Goal: Task Accomplishment & Management: Manage account settings

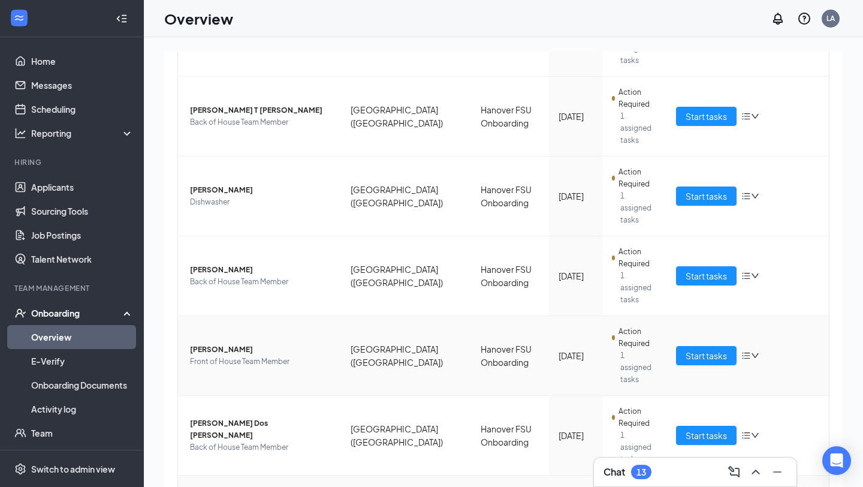
scroll to position [380, 0]
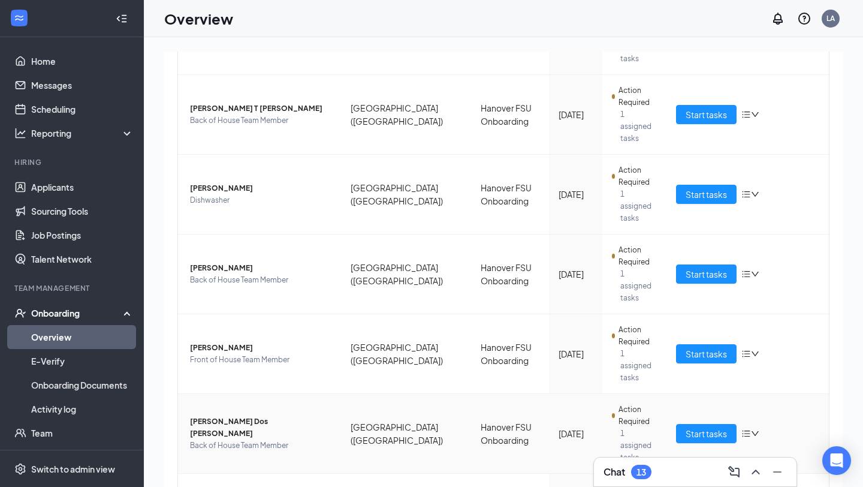
click at [236, 439] on span "Back of House Team Member" at bounding box center [260, 445] width 141 height 12
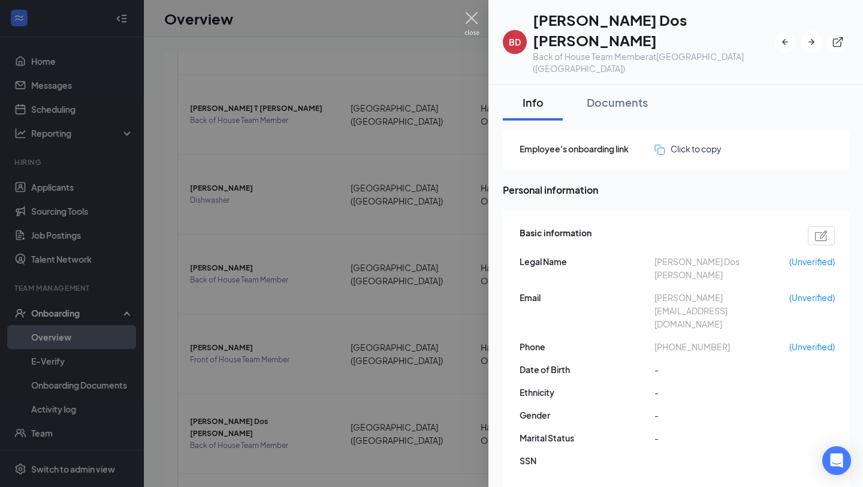
click at [466, 26] on img at bounding box center [472, 23] width 15 height 23
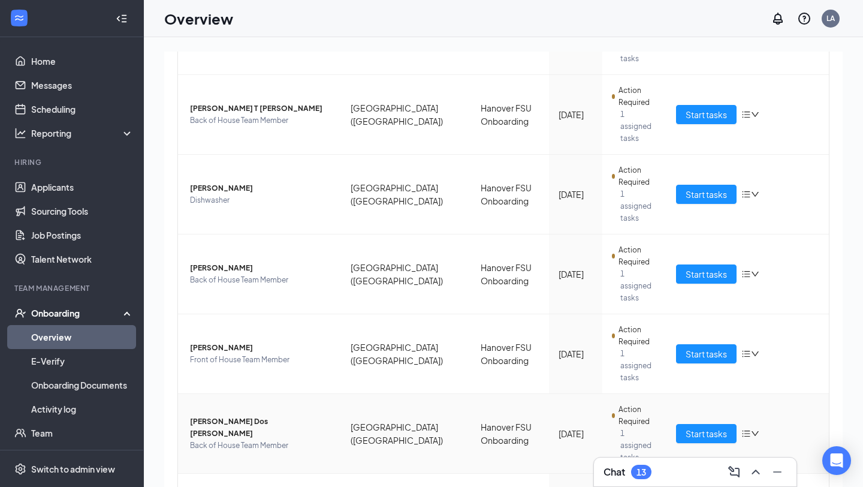
click at [748, 430] on icon "bars" at bounding box center [746, 433] width 8 height 7
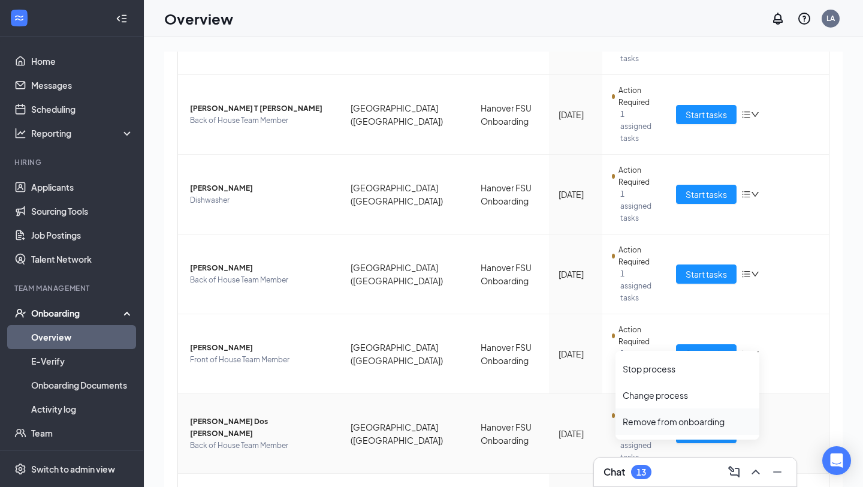
click at [719, 420] on div "Remove from onboarding" at bounding box center [688, 422] width 130 height 12
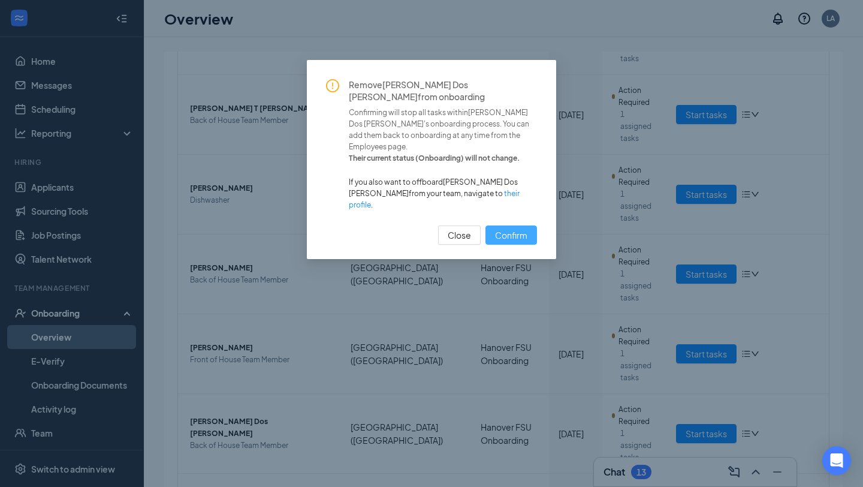
click at [522, 228] on span "Confirm" at bounding box center [511, 234] width 32 height 13
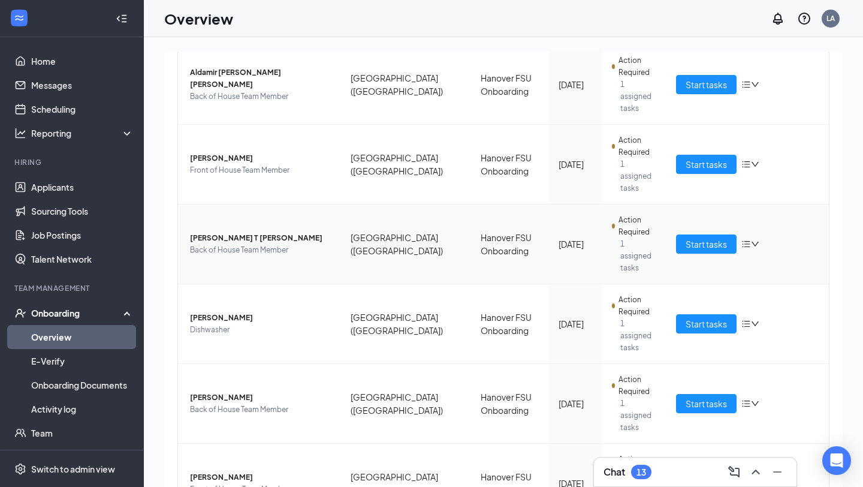
scroll to position [312, 0]
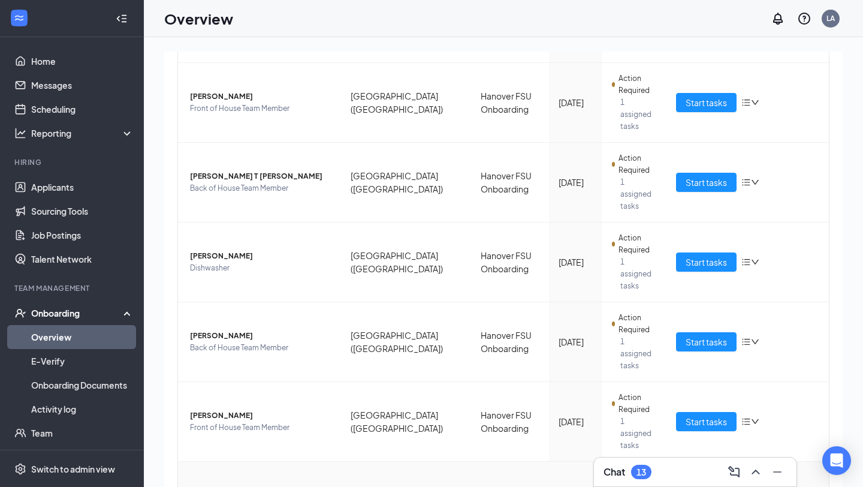
click at [270, 486] on span "[PERSON_NAME] [PERSON_NAME]" at bounding box center [260, 495] width 141 height 12
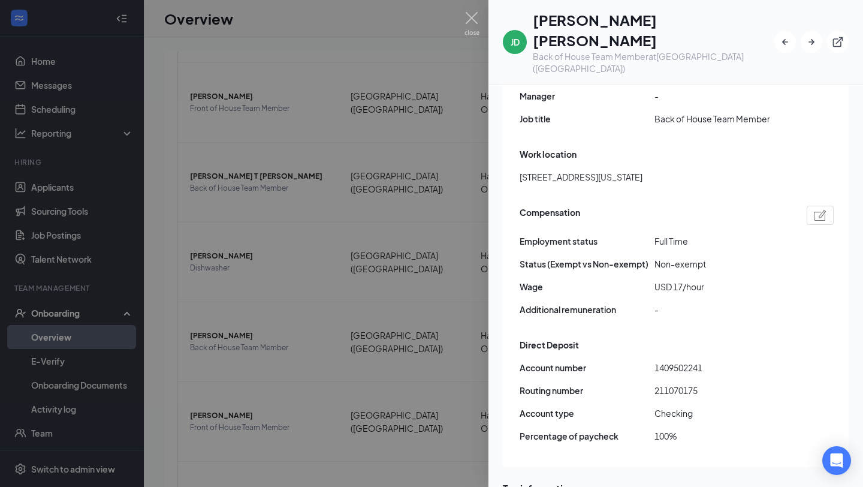
scroll to position [772, 0]
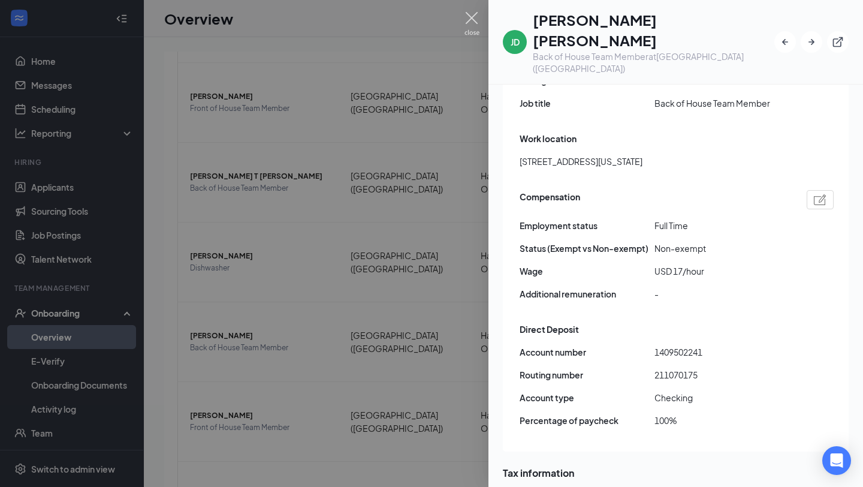
click at [470, 20] on img at bounding box center [472, 23] width 15 height 23
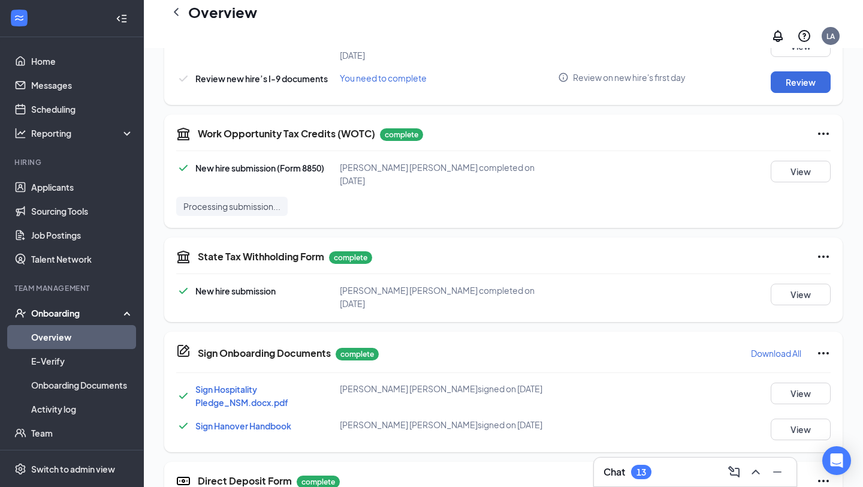
scroll to position [310, 0]
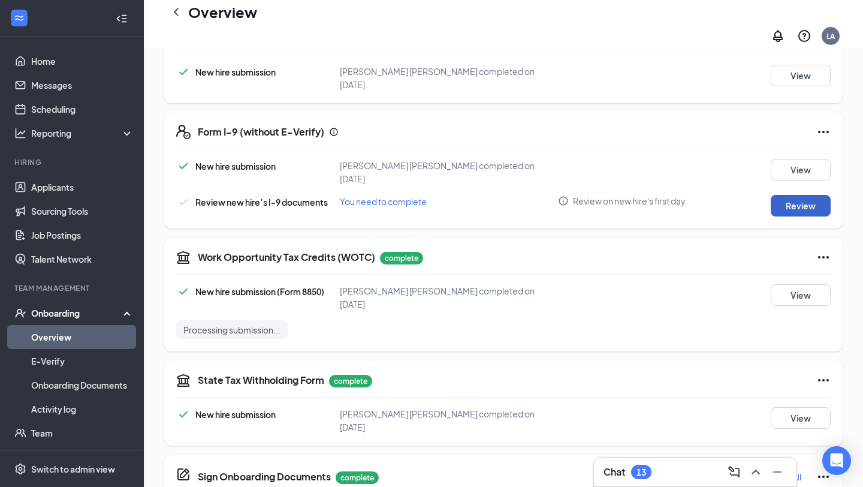
click at [800, 198] on button "Review" at bounding box center [801, 206] width 60 height 22
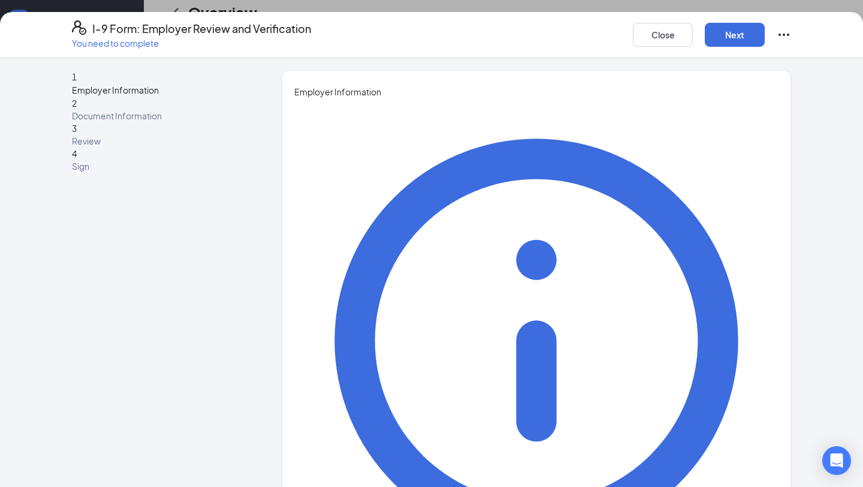
type input "[PERSON_NAME]"
type input "Odunsi"
type input "Operator"
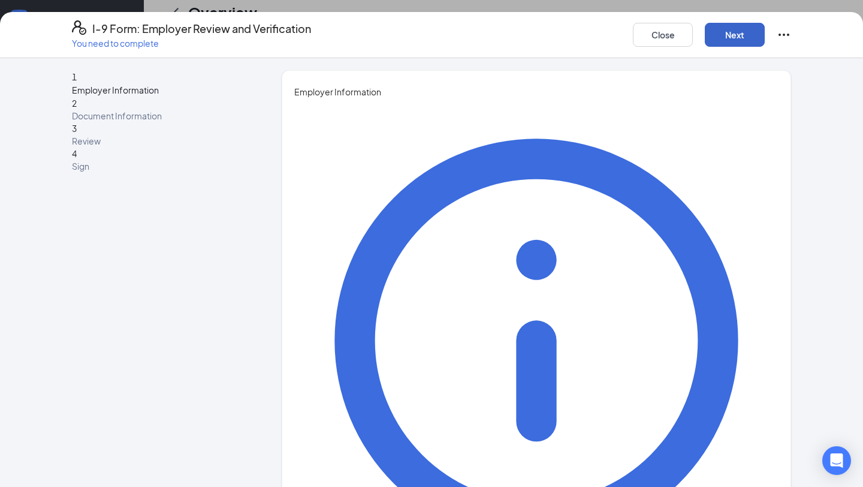
click at [741, 39] on button "Next" at bounding box center [735, 35] width 60 height 24
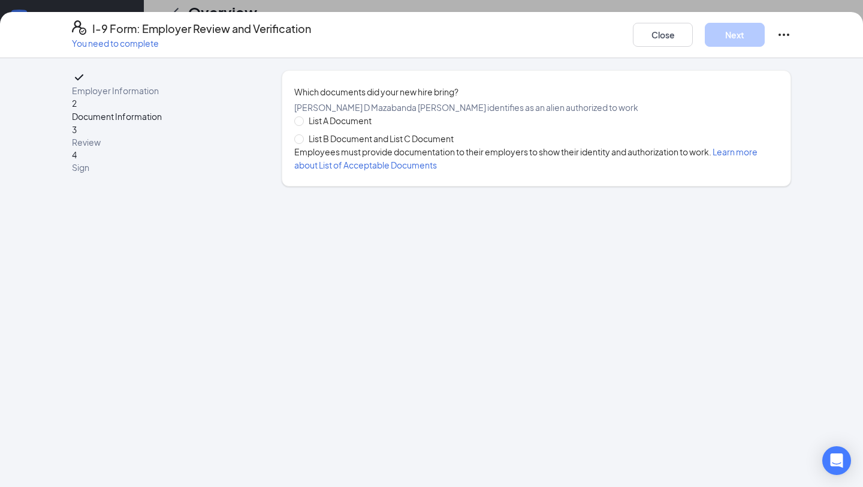
click at [336, 127] on span "List A Document" at bounding box center [340, 120] width 73 height 13
click at [303, 125] on input "List A Document" at bounding box center [298, 120] width 8 height 8
radio input "true"
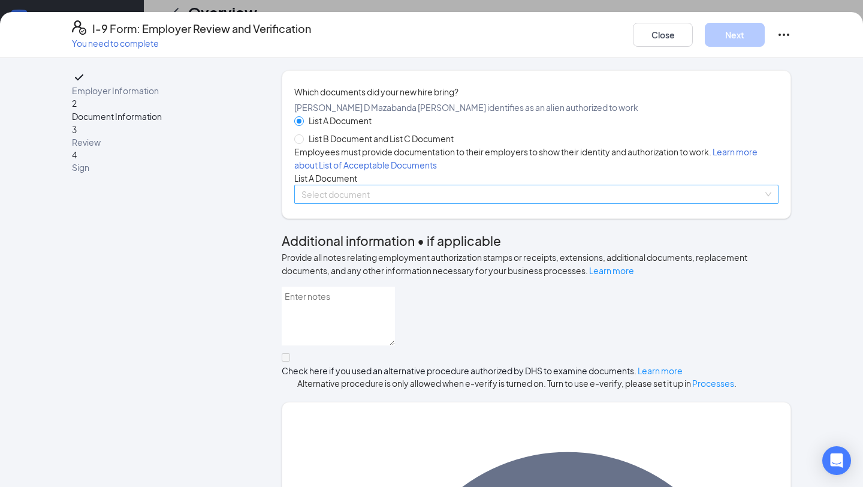
click at [335, 203] on input "search" at bounding box center [533, 194] width 462 height 18
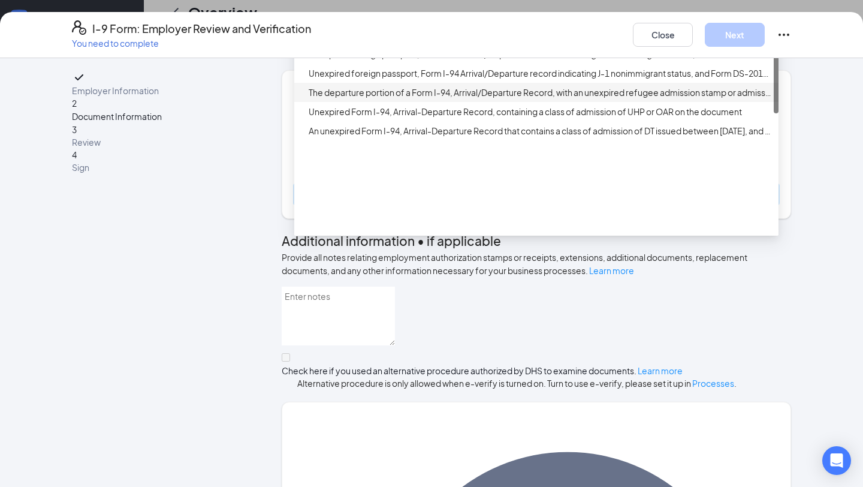
scroll to position [0, 0]
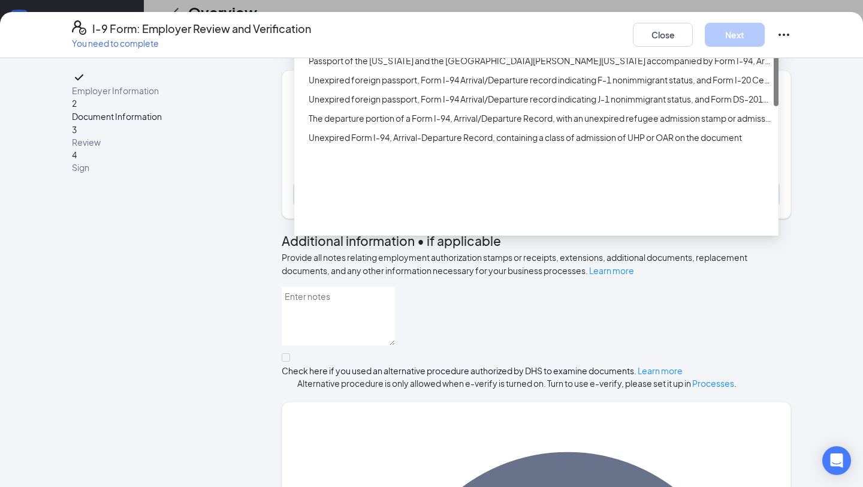
click at [371, 32] on div "Employment Authorization Document card that contains a photograph (Form I-766)" at bounding box center [536, 22] width 484 height 19
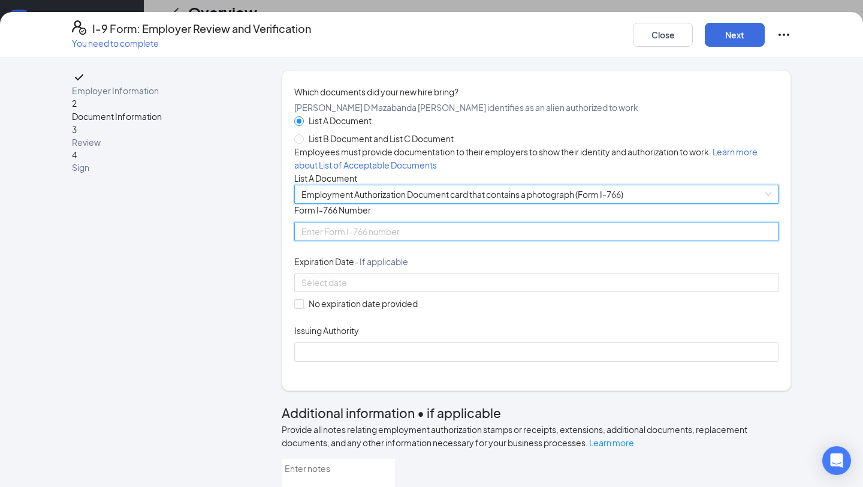
click at [337, 241] on input "Form I-766 Number" at bounding box center [536, 231] width 484 height 19
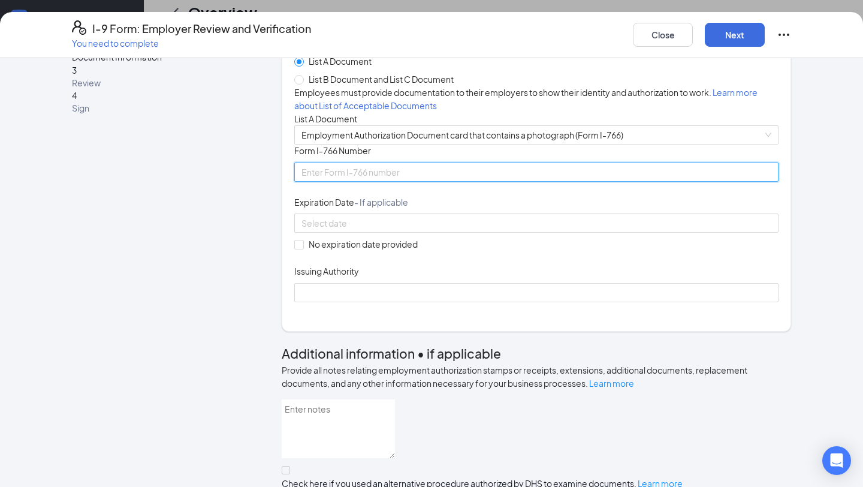
scroll to position [61, 0]
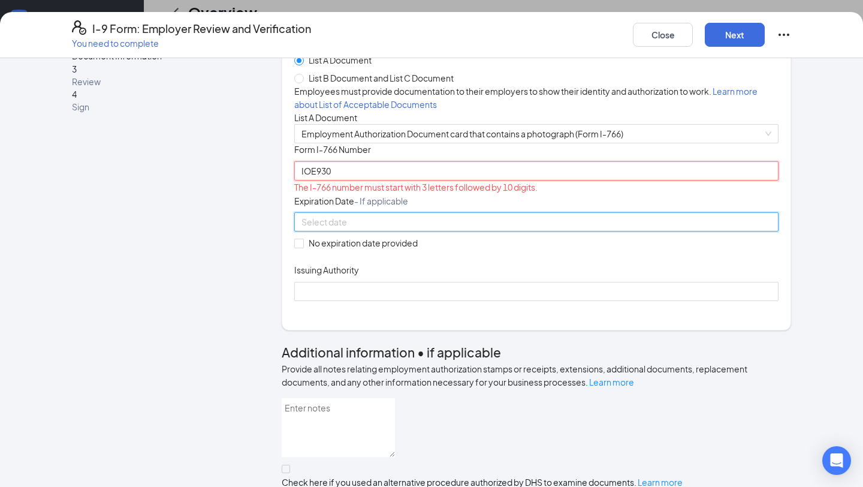
click at [366, 180] on input "IOE930" at bounding box center [536, 170] width 484 height 19
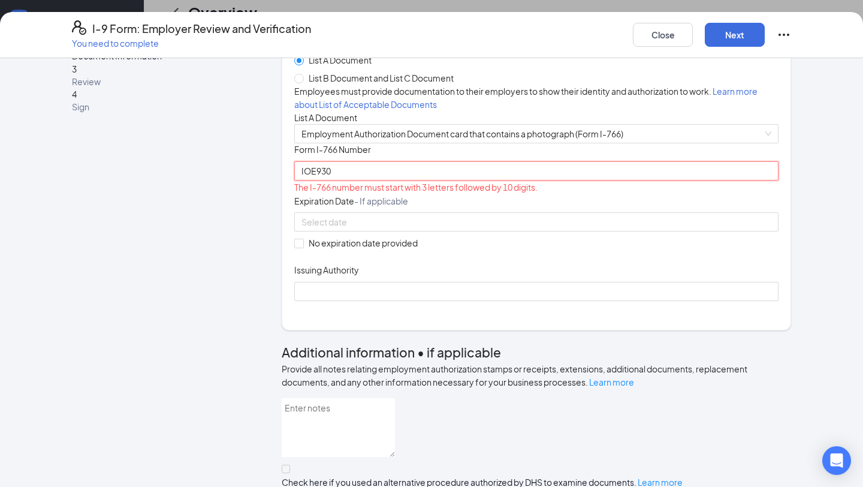
click at [367, 180] on input "IOE930" at bounding box center [536, 170] width 484 height 19
type input "IOE930193728"
click at [357, 231] on div at bounding box center [536, 221] width 484 height 19
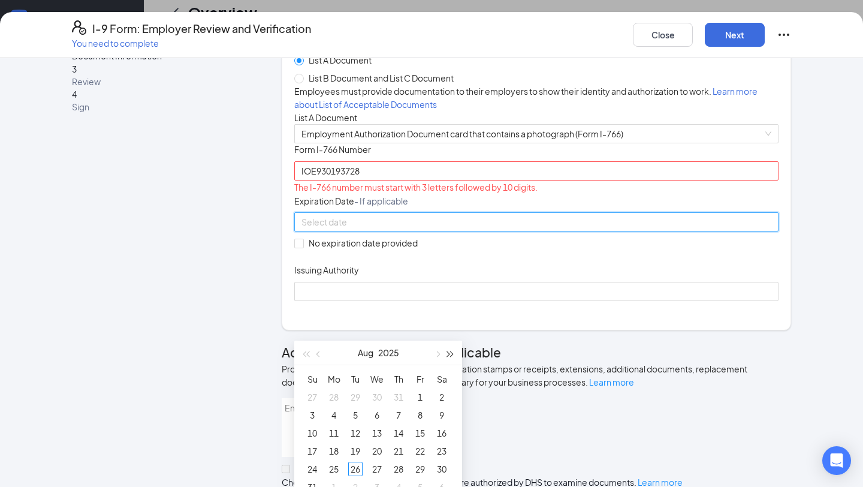
click at [448, 353] on span "button" at bounding box center [451, 354] width 6 height 6
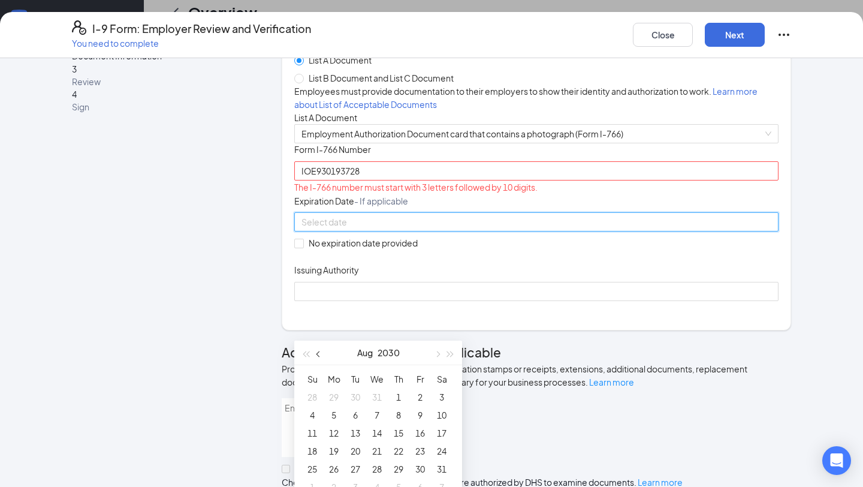
click at [318, 355] on span "button" at bounding box center [320, 354] width 6 height 6
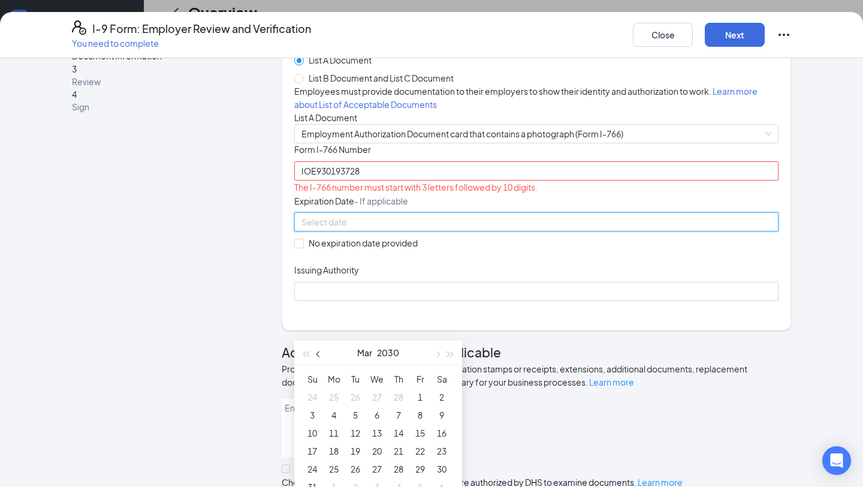
click at [318, 355] on span "button" at bounding box center [320, 354] width 6 height 6
type input "[DATE]"
click at [354, 453] on div "19" at bounding box center [355, 451] width 14 height 14
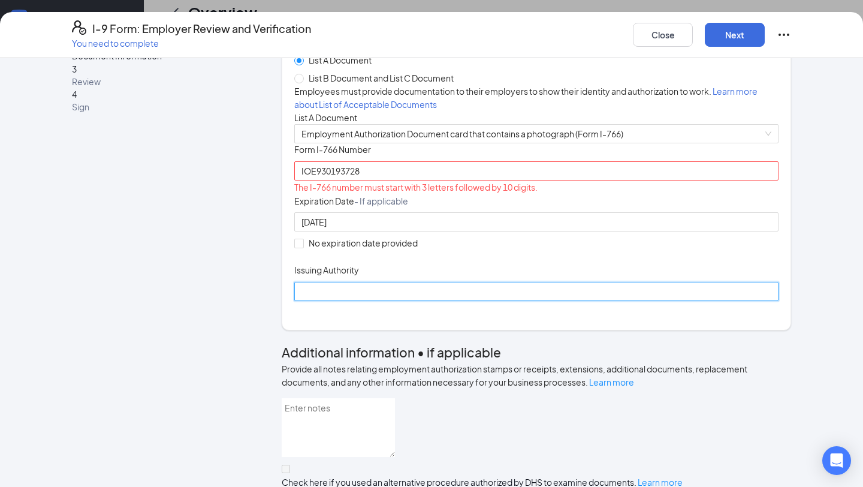
click at [353, 301] on input "Issuing Authority" at bounding box center [536, 291] width 484 height 19
type input "[GEOGRAPHIC_DATA]"
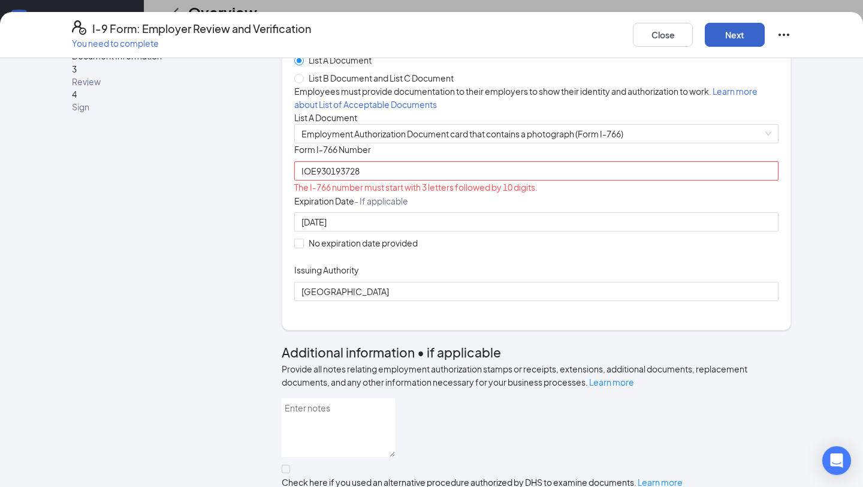
click at [738, 42] on button "Next" at bounding box center [735, 35] width 60 height 24
click at [370, 180] on input "IOE930193728" at bounding box center [536, 170] width 484 height 19
drag, startPoint x: 318, startPoint y: 260, endPoint x: 396, endPoint y: 269, distance: 78.5
click at [396, 180] on input "IOE930193728" at bounding box center [536, 170] width 484 height 19
drag, startPoint x: 316, startPoint y: 260, endPoint x: 408, endPoint y: 263, distance: 91.8
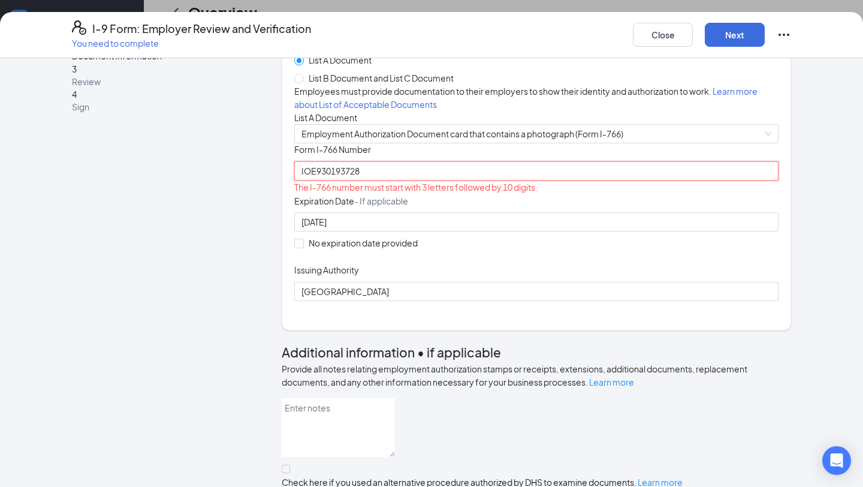
click at [408, 180] on input "IOE930193728" at bounding box center [536, 170] width 484 height 19
click at [316, 180] on input "IOE930" at bounding box center [536, 170] width 484 height 19
click at [347, 180] on input "IOE0930" at bounding box center [536, 170] width 484 height 19
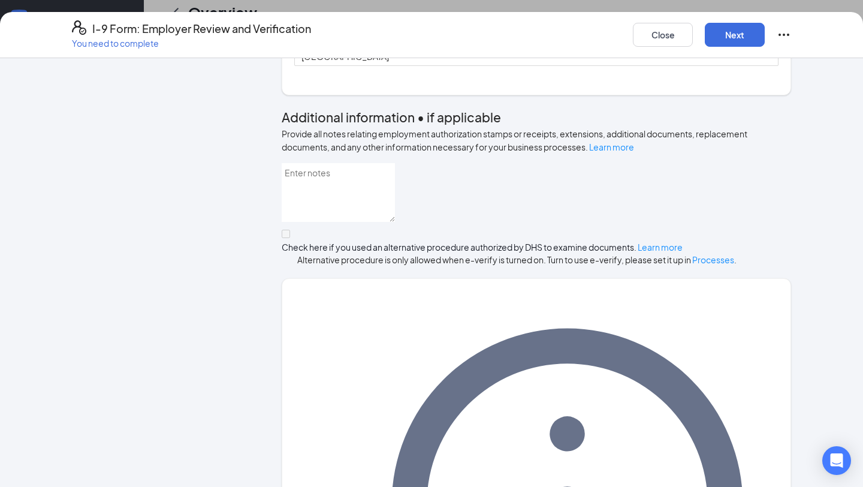
scroll to position [334, 0]
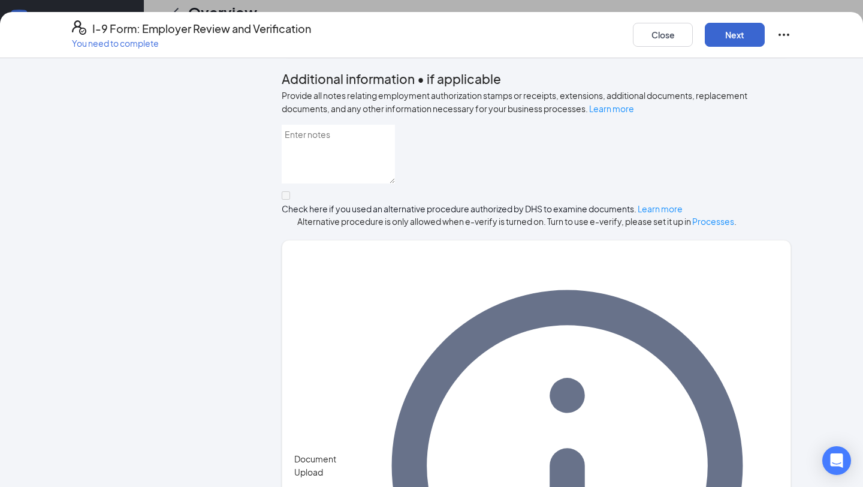
type input "IOE0930193728"
click at [726, 38] on button "Next" at bounding box center [735, 35] width 60 height 24
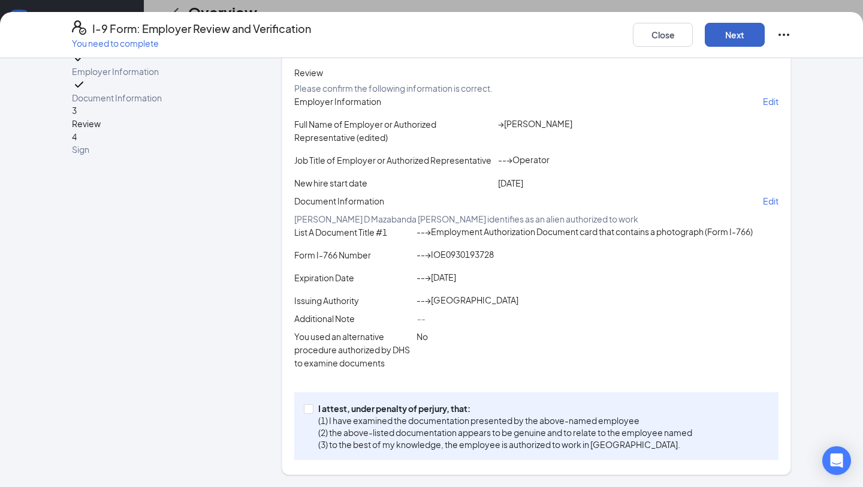
scroll to position [155, 0]
click at [374, 414] on p "I attest, under penalty of perjury, that:" at bounding box center [505, 408] width 374 height 12
click at [312, 413] on input "I attest, under penalty of [PERSON_NAME], that: (1) I have examined the documen…" at bounding box center [308, 408] width 8 height 8
checkbox input "true"
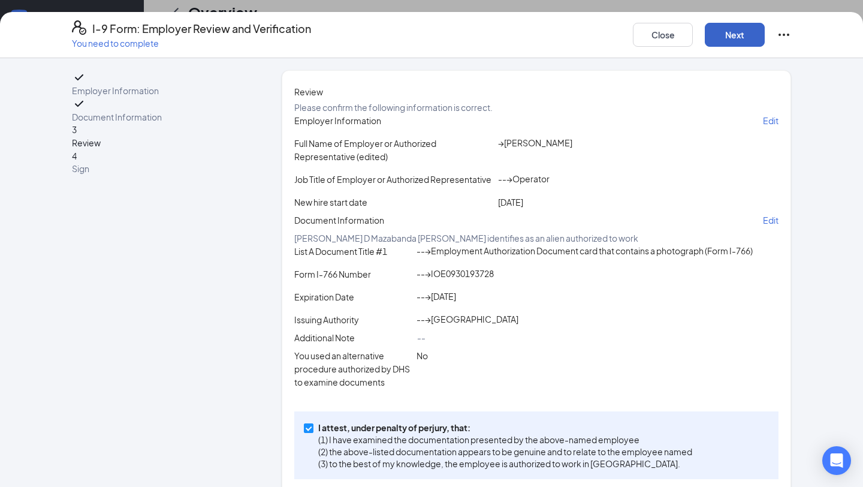
click at [740, 36] on button "Next" at bounding box center [735, 35] width 60 height 24
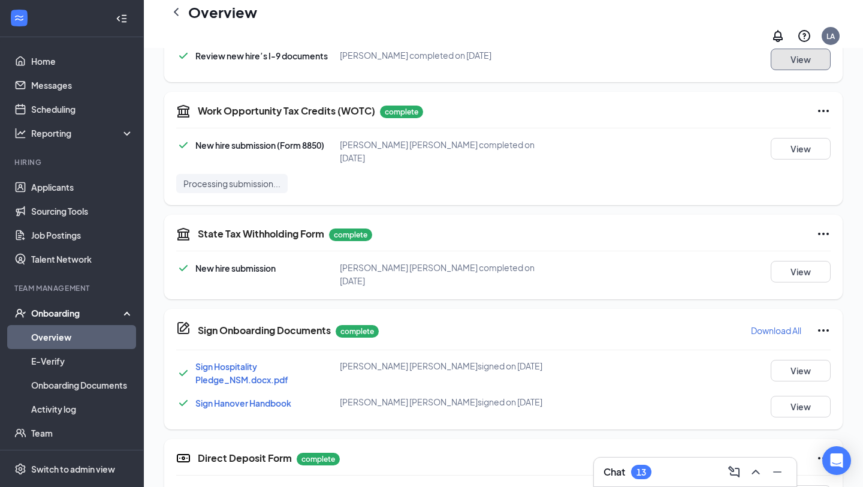
scroll to position [496, 0]
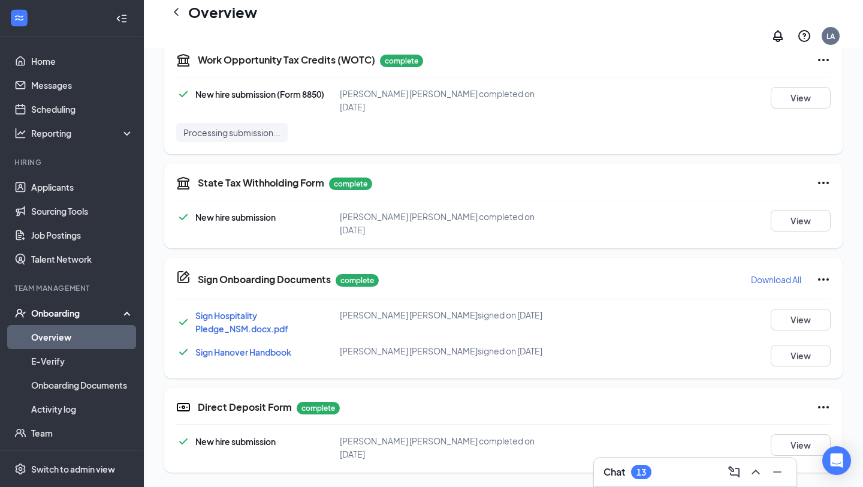
click at [75, 336] on link "Overview" at bounding box center [82, 337] width 103 height 24
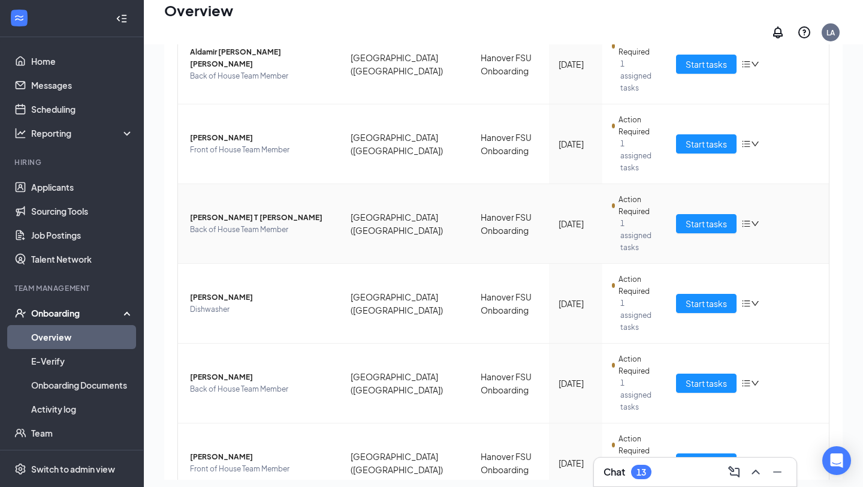
scroll to position [244, 0]
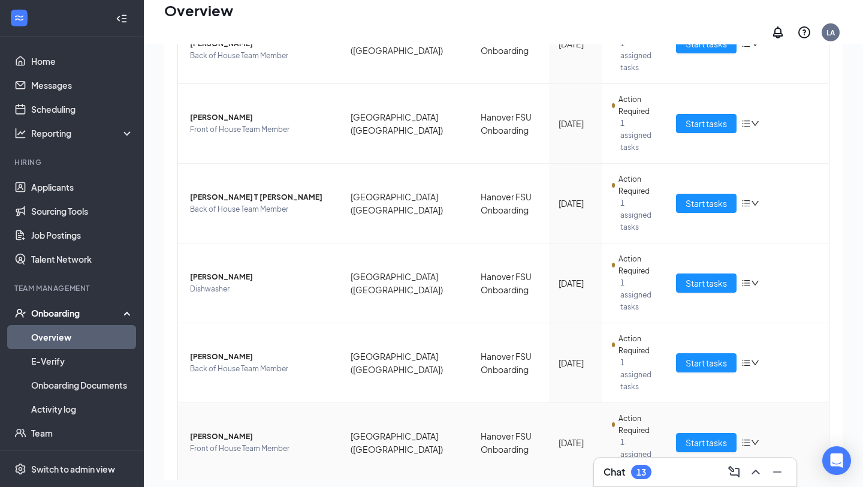
click at [204, 430] on span "[PERSON_NAME]" at bounding box center [260, 436] width 141 height 12
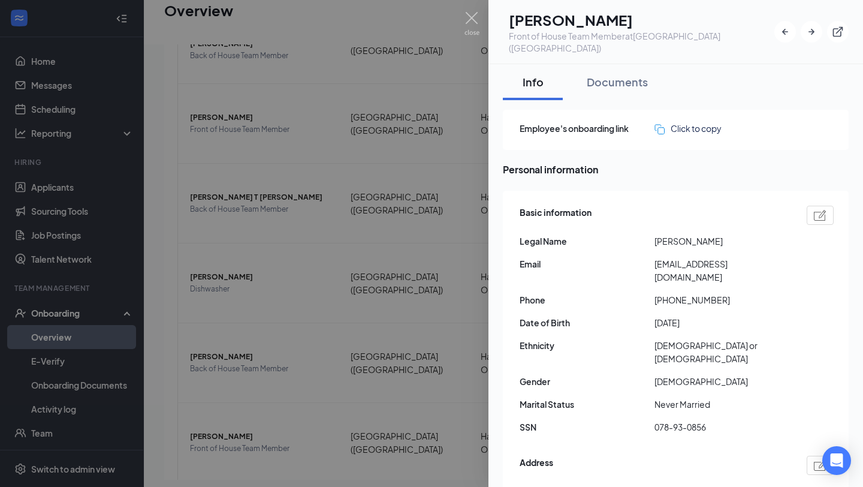
click at [461, 16] on div at bounding box center [431, 243] width 863 height 487
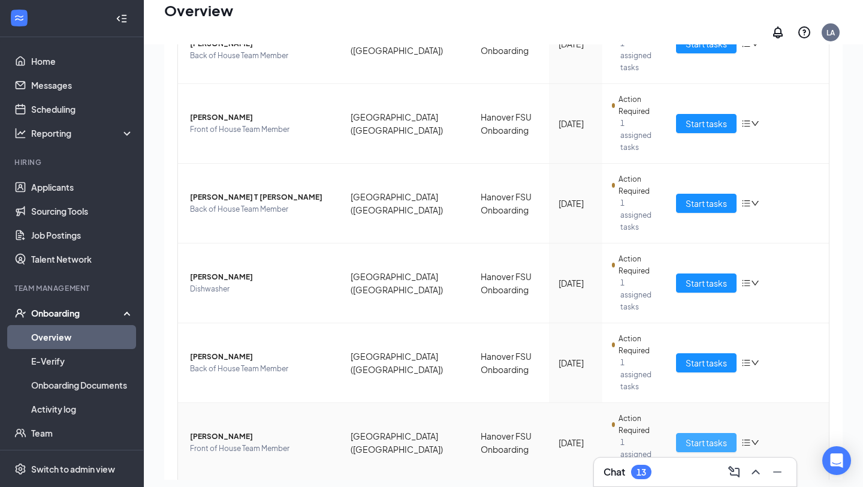
click at [705, 436] on span "Start tasks" at bounding box center [706, 442] width 41 height 13
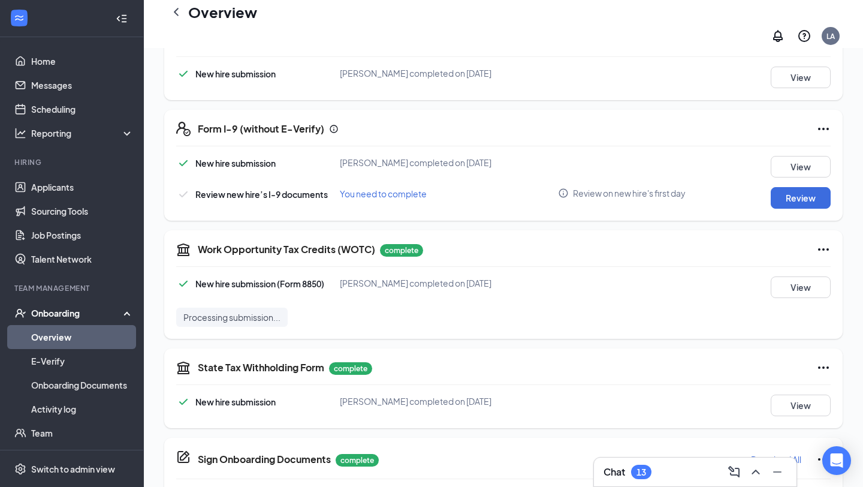
scroll to position [323, 0]
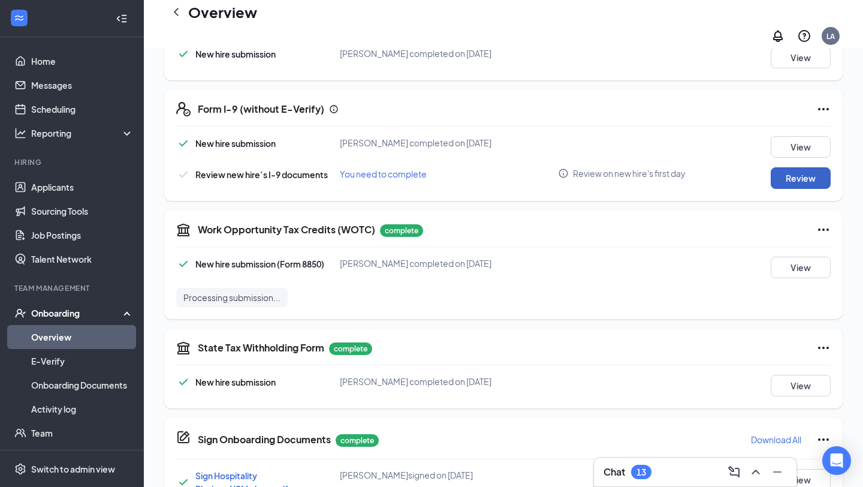
click at [793, 167] on button "Review" at bounding box center [801, 178] width 60 height 22
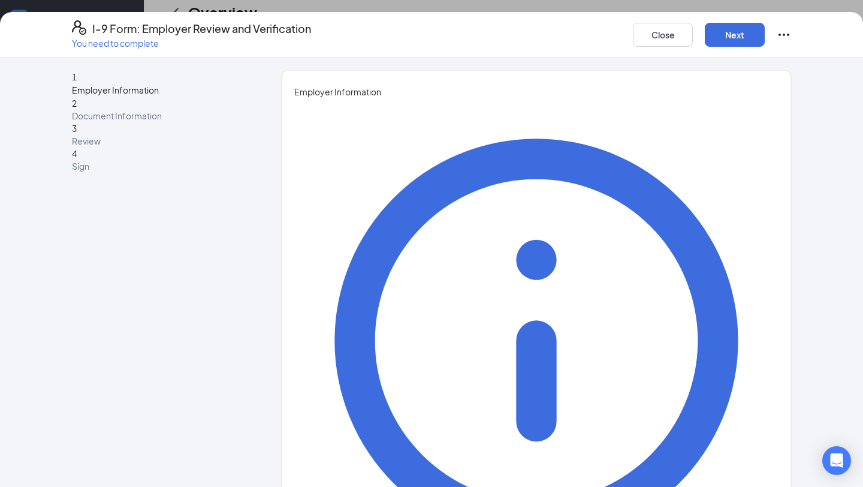
click at [670, 48] on div "Close Next" at bounding box center [712, 34] width 158 height 29
click at [670, 28] on button "Close" at bounding box center [663, 35] width 60 height 24
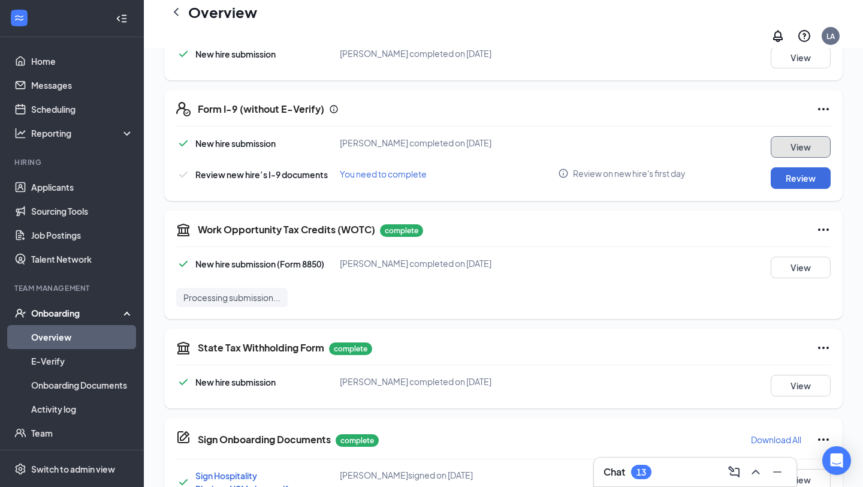
click at [784, 138] on button "View" at bounding box center [801, 147] width 60 height 22
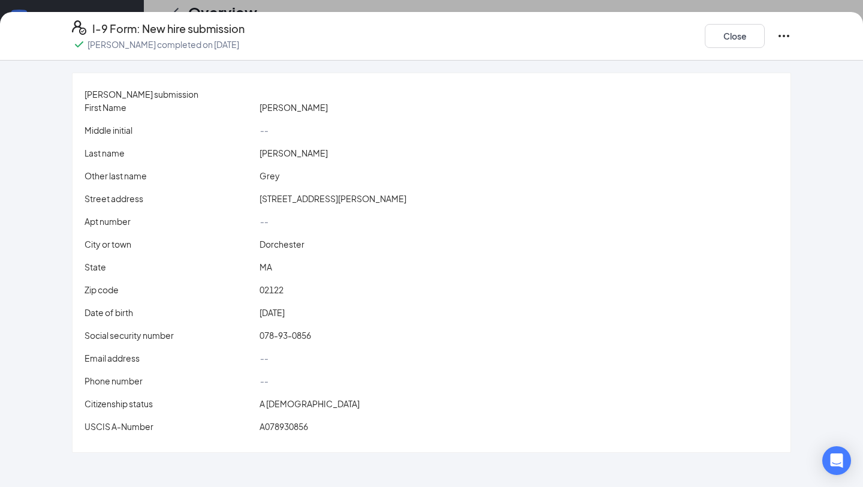
scroll to position [354, 0]
click at [715, 43] on button "Close" at bounding box center [735, 36] width 60 height 24
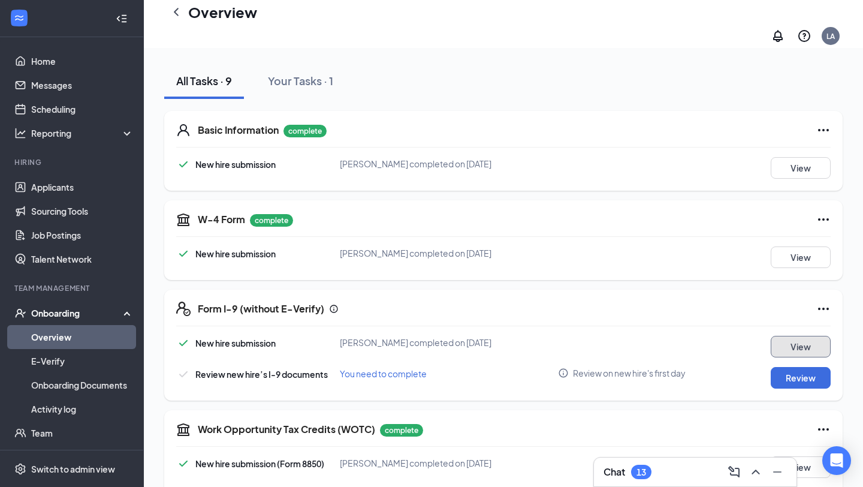
scroll to position [0, 0]
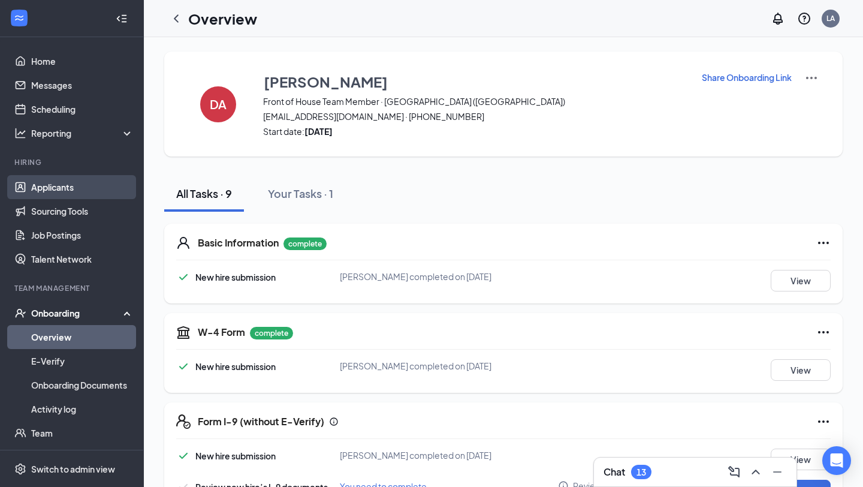
click at [74, 186] on link "Applicants" at bounding box center [82, 187] width 103 height 24
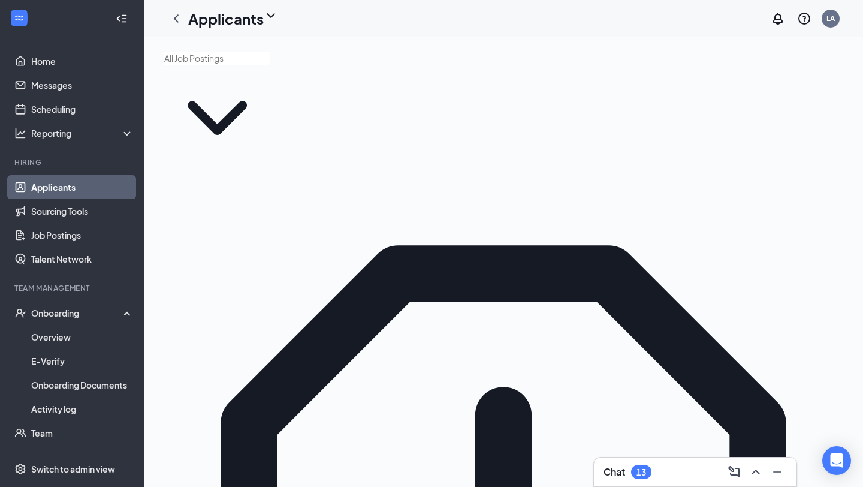
type input "caleb"
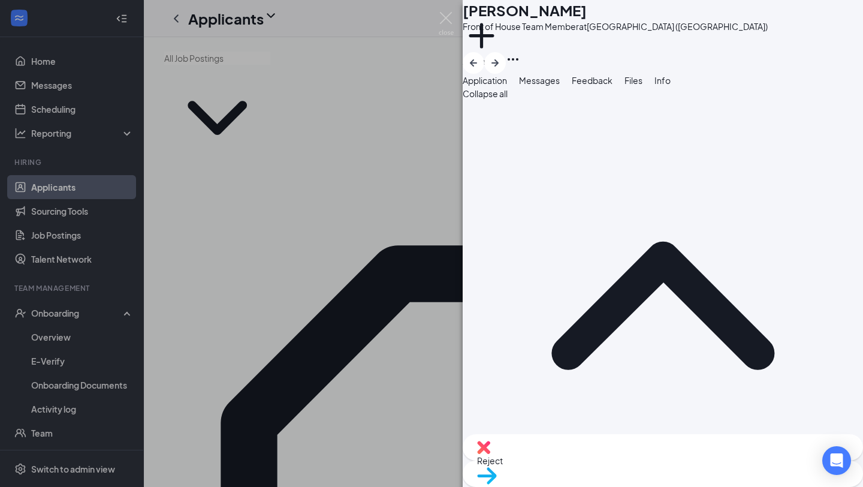
click at [590, 460] on div "Reject" at bounding box center [663, 447] width 401 height 26
checkbox input "true"
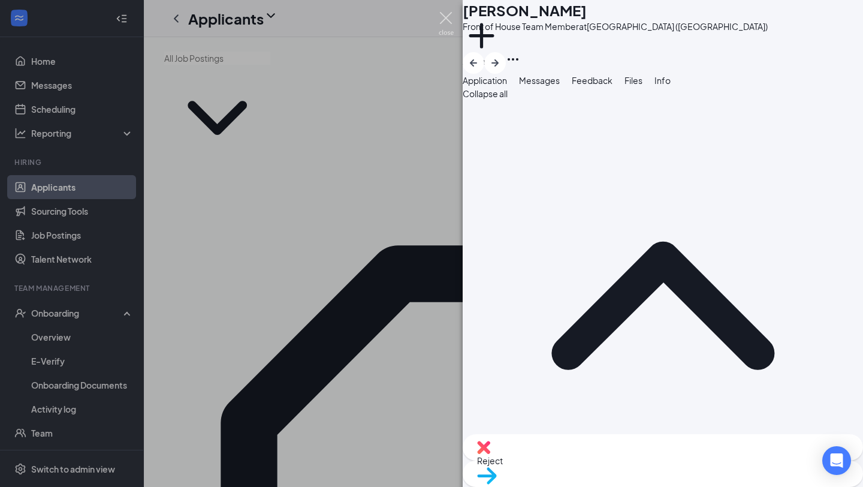
click at [448, 18] on img at bounding box center [446, 23] width 15 height 23
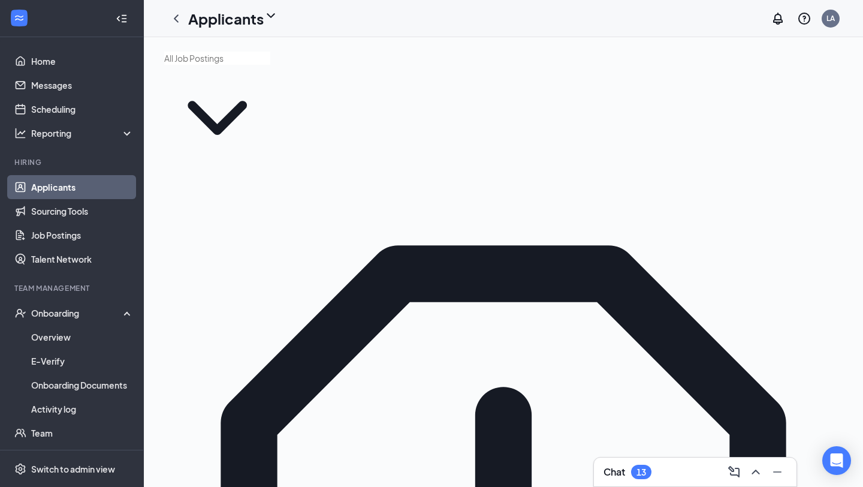
type input "[PERSON_NAME]"
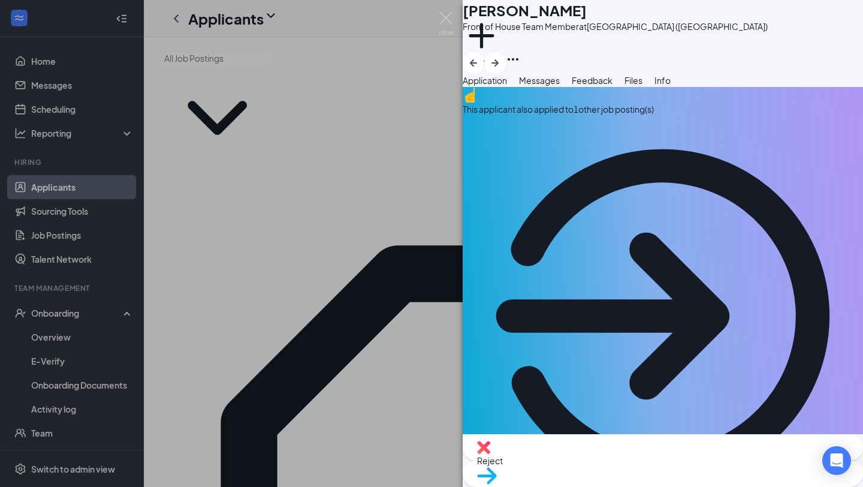
click at [685, 468] on div "Move to stage" at bounding box center [663, 473] width 401 height 26
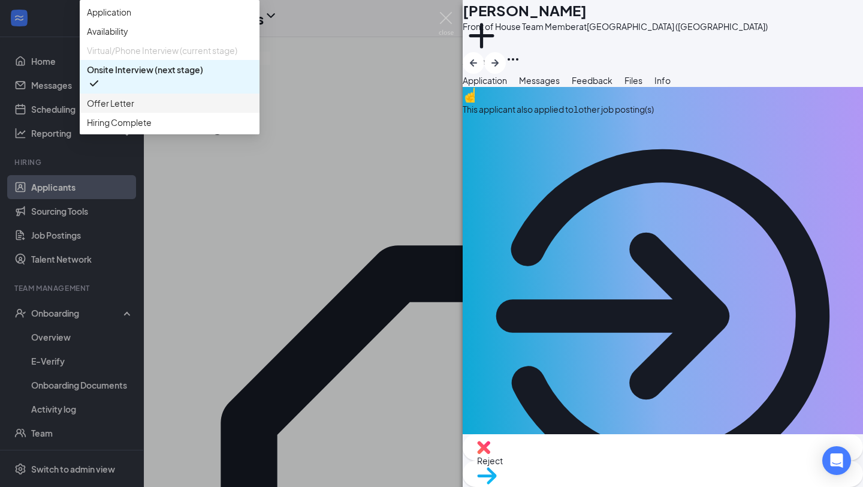
click at [252, 110] on span "Offer Letter" at bounding box center [169, 103] width 165 height 13
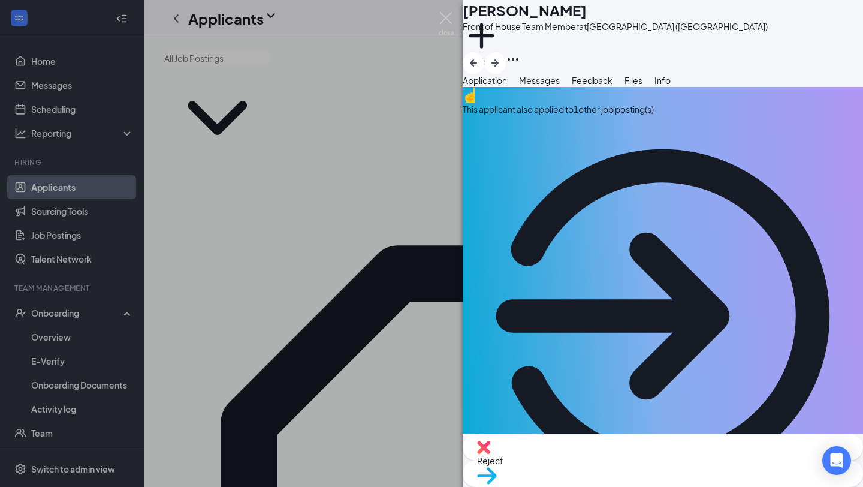
type input "15.5"
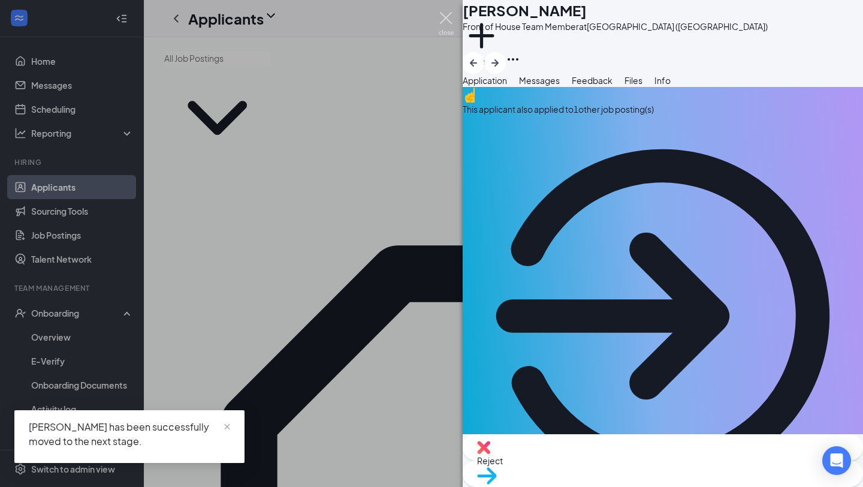
click at [442, 19] on img at bounding box center [446, 23] width 15 height 23
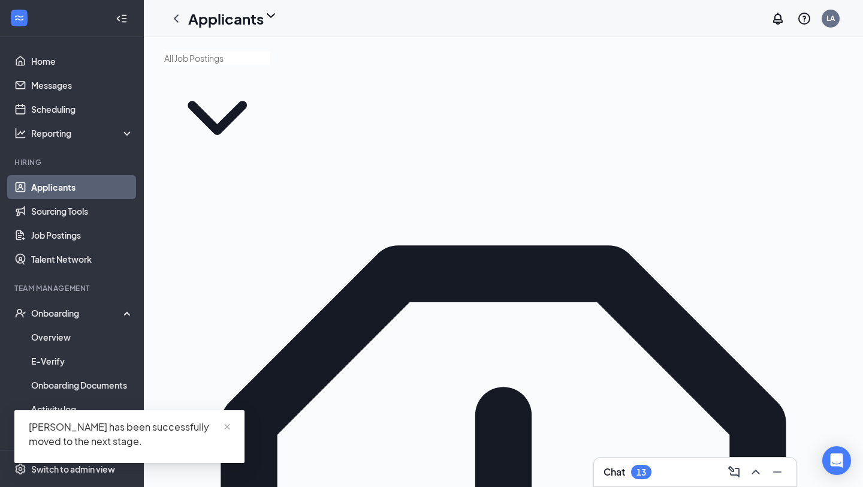
click at [650, 486] on div "Chat 13" at bounding box center [696, 472] width 204 height 30
click at [645, 471] on div "13" at bounding box center [642, 472] width 10 height 10
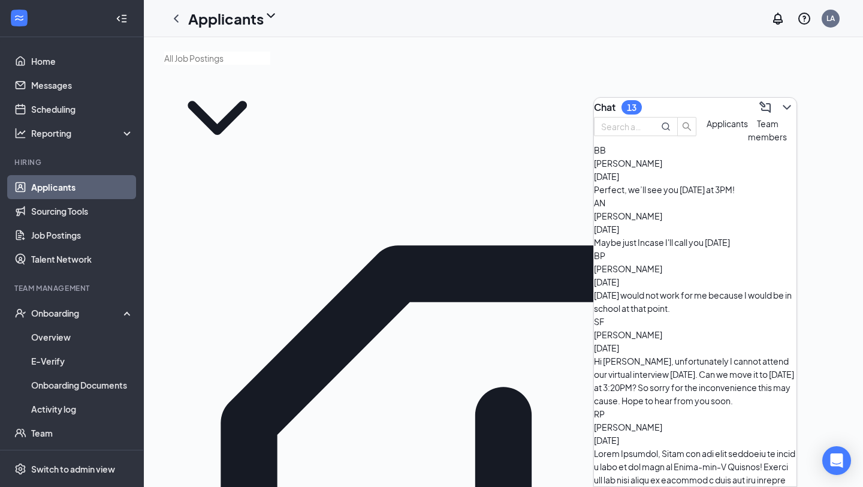
click at [709, 247] on div "Maybe just Incase I'll call you [DATE]" at bounding box center [695, 242] width 203 height 13
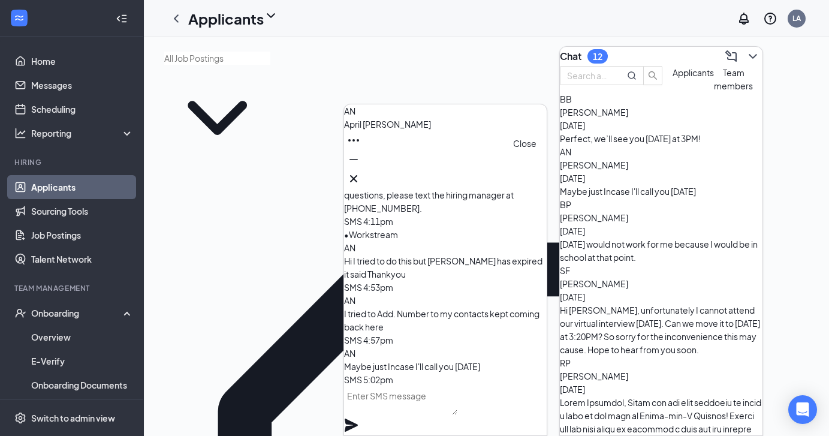
click at [357, 176] on icon "Cross" at bounding box center [353, 178] width 7 height 7
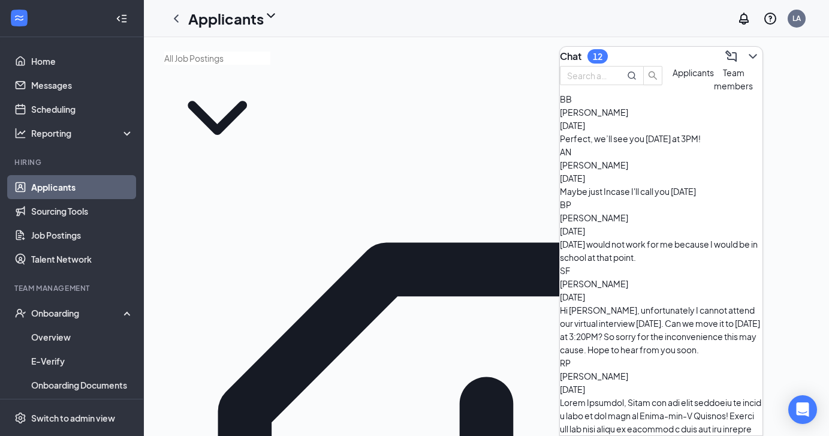
click at [714, 91] on span "Team members" at bounding box center [733, 79] width 39 height 24
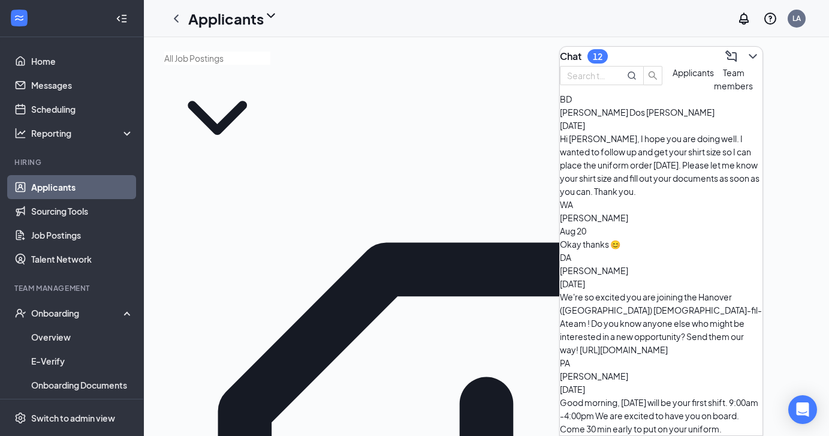
click at [659, 118] on span "[PERSON_NAME] Dos [PERSON_NAME]" at bounding box center [637, 112] width 155 height 11
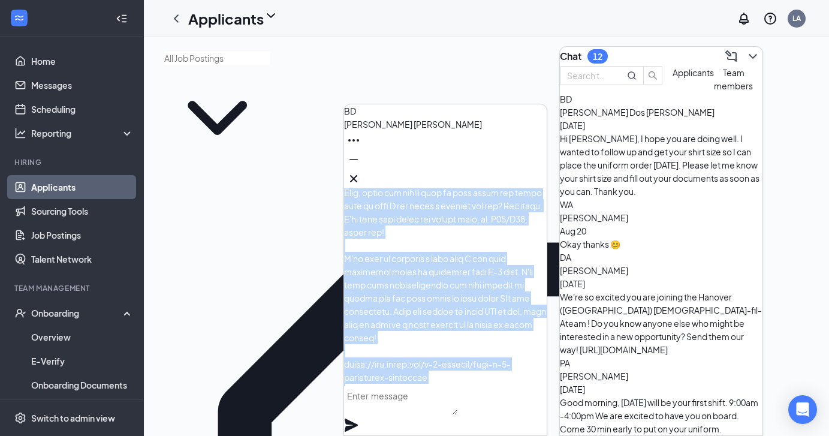
scroll to position [-1019, 0]
drag, startPoint x: 384, startPoint y: 232, endPoint x: 460, endPoint y: 318, distance: 115.1
click at [460, 318] on p at bounding box center [445, 276] width 203 height 554
copy span "Lo Ipsumdol, S am consect ad elitse doe temp incid utlabor etdoloremagna, al en…"
click at [746, 55] on icon "ChevronDown" at bounding box center [753, 56] width 14 height 14
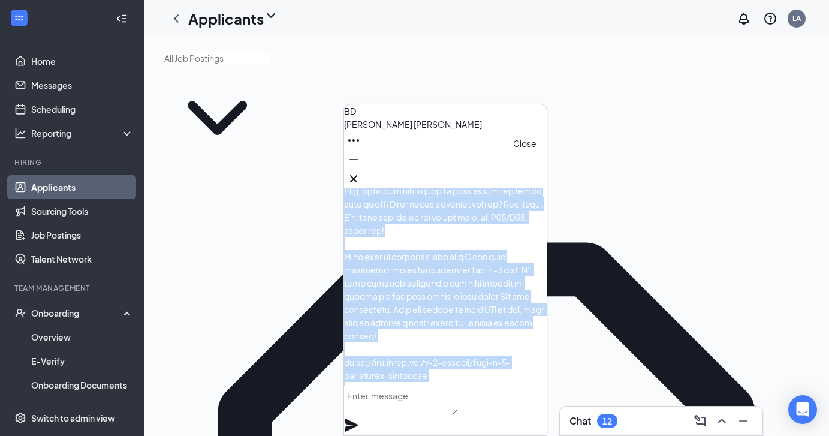
click at [361, 174] on icon "Cross" at bounding box center [354, 178] width 14 height 14
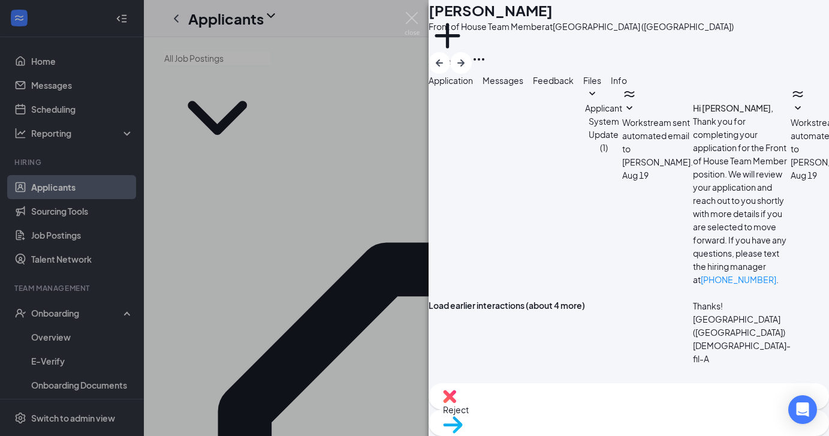
scroll to position [1408, 0]
paste textarea "Lo Ipsumdol, S am consect ad elitse doe temp incid utlabor etdoloremagna, al en…"
drag, startPoint x: 512, startPoint y: 292, endPoint x: 484, endPoint y: 292, distance: 27.6
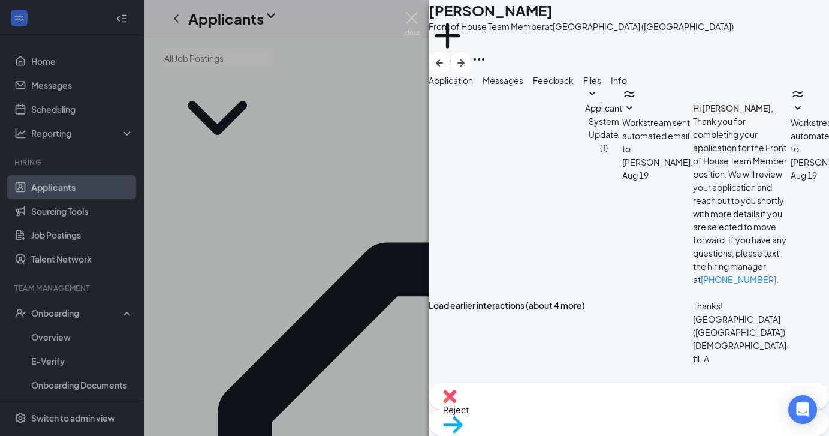
drag, startPoint x: 603, startPoint y: 320, endPoint x: 581, endPoint y: 320, distance: 21.6
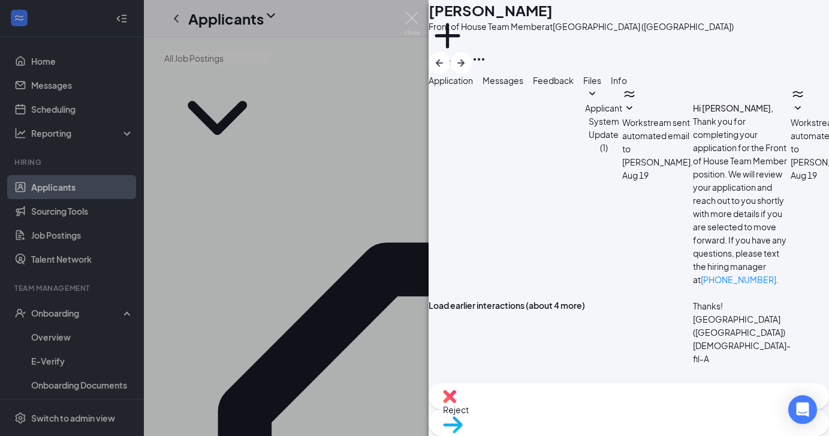
type textarea "Lo Ipsum, D si ametcon ad elitse doe temp incid utlabor etdoloremagna, al enima…"
checkbox input "true"
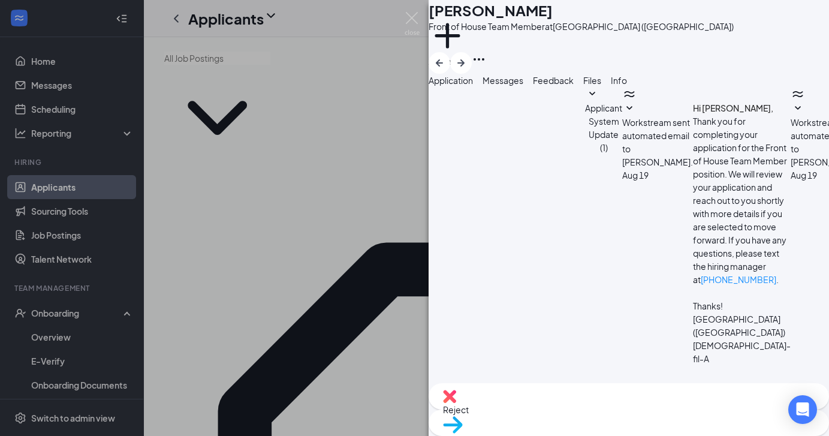
scroll to position [2537, 0]
click at [410, 23] on img at bounding box center [412, 23] width 15 height 23
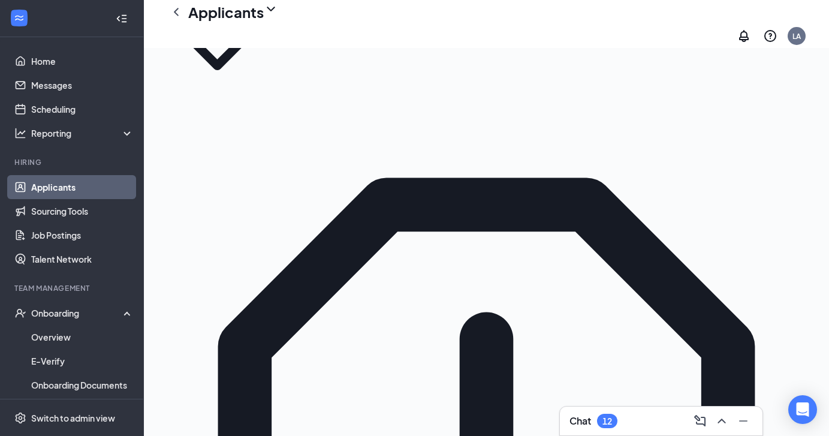
scroll to position [81, 0]
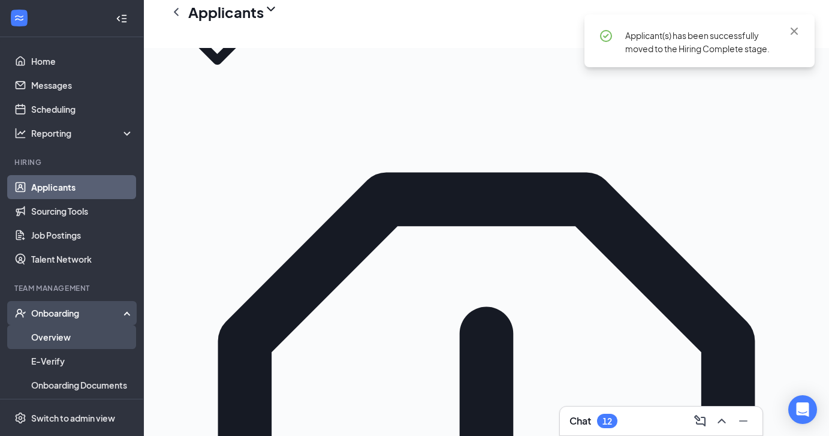
click at [78, 332] on link "Overview" at bounding box center [82, 337] width 103 height 24
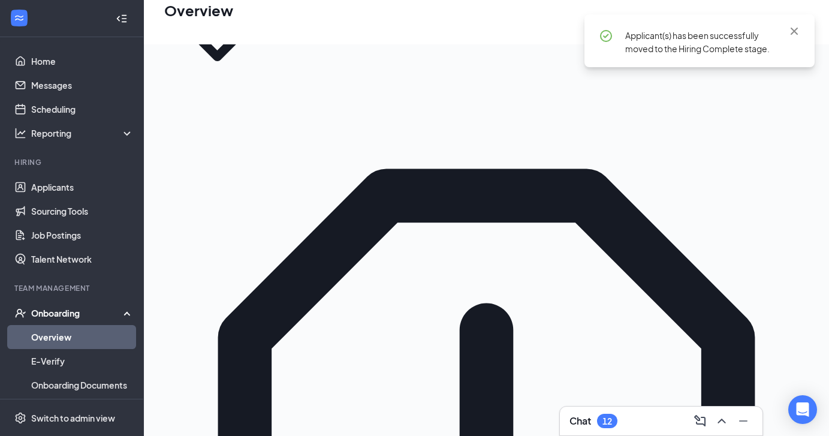
scroll to position [54, 0]
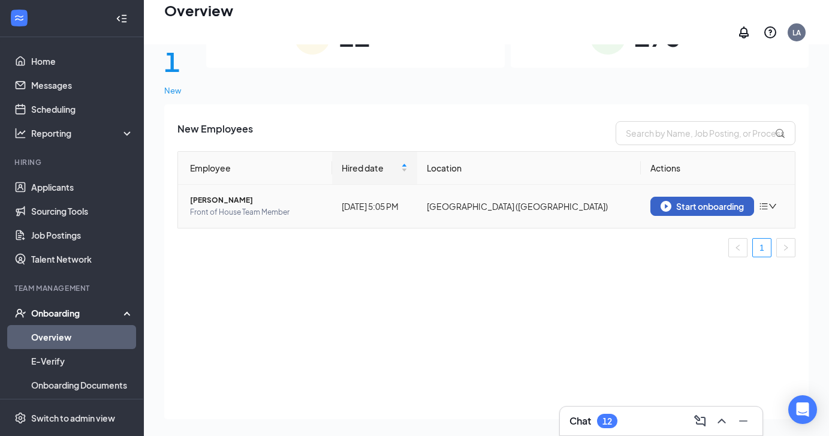
click at [669, 201] on img "button" at bounding box center [666, 206] width 11 height 11
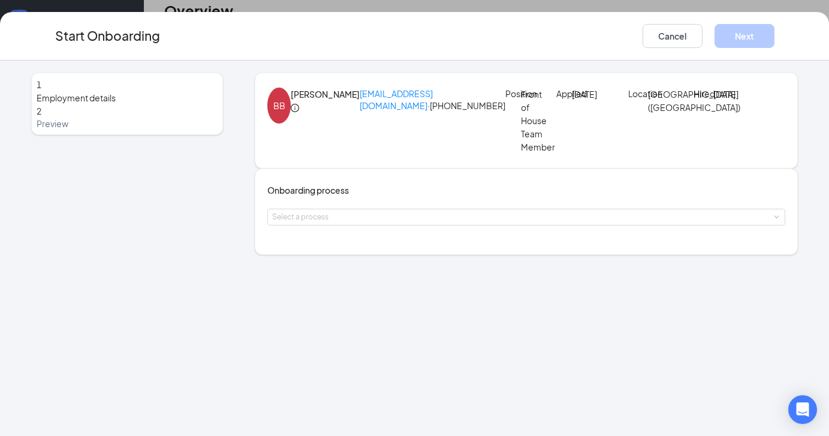
click at [382, 255] on div "Onboarding process Select a process" at bounding box center [527, 211] width 544 height 86
click at [382, 223] on div "Select a process" at bounding box center [524, 217] width 504 height 12
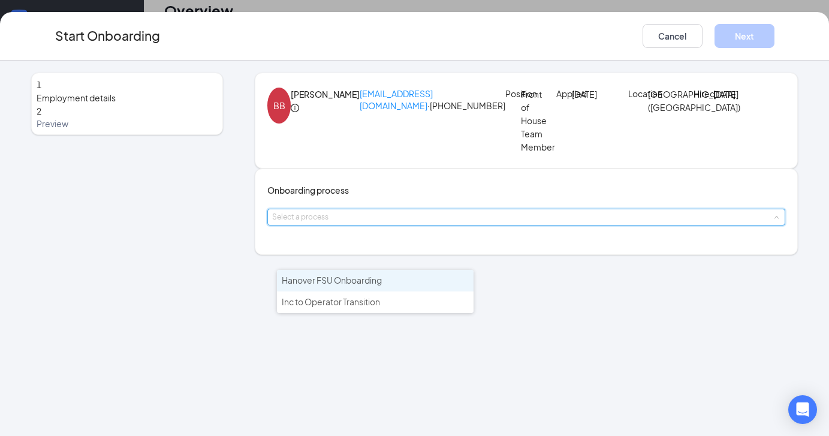
click at [377, 279] on span "Hanover FSU Onboarding" at bounding box center [332, 280] width 100 height 11
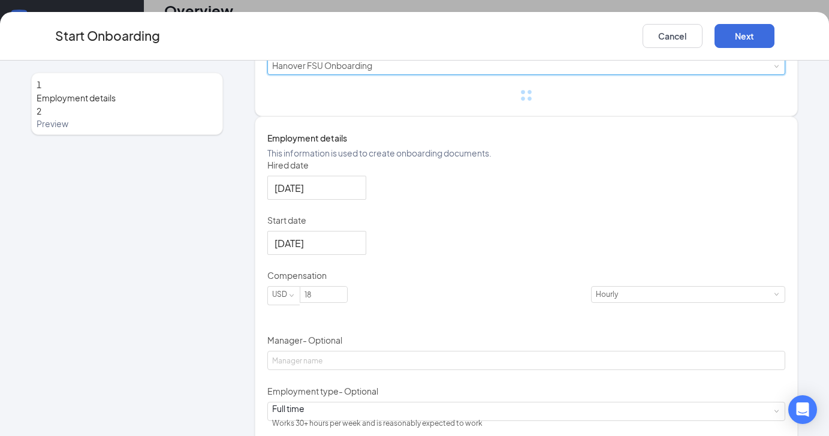
scroll to position [152, 0]
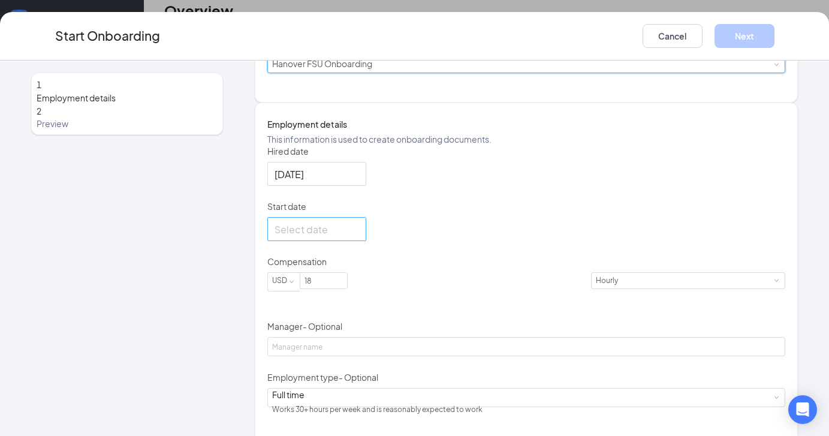
click at [359, 237] on div at bounding box center [317, 229] width 85 height 15
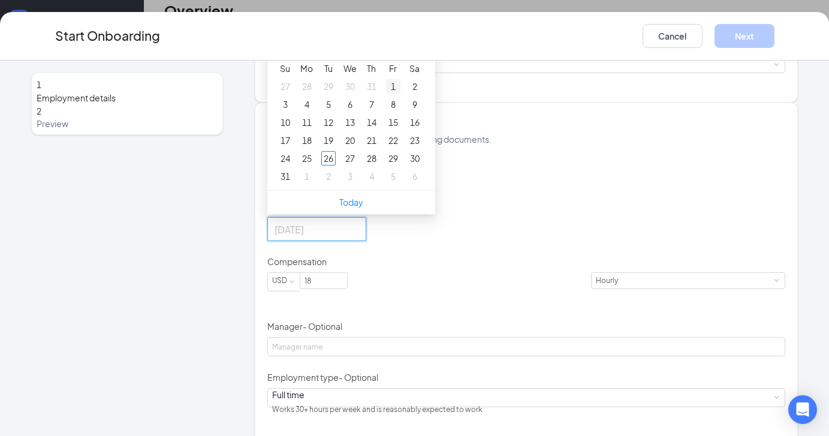
type input "[DATE]"
click at [417, 54] on button "button" at bounding box center [410, 42] width 13 height 24
type input "[DATE]"
click at [314, 112] on div "8" at bounding box center [307, 104] width 14 height 14
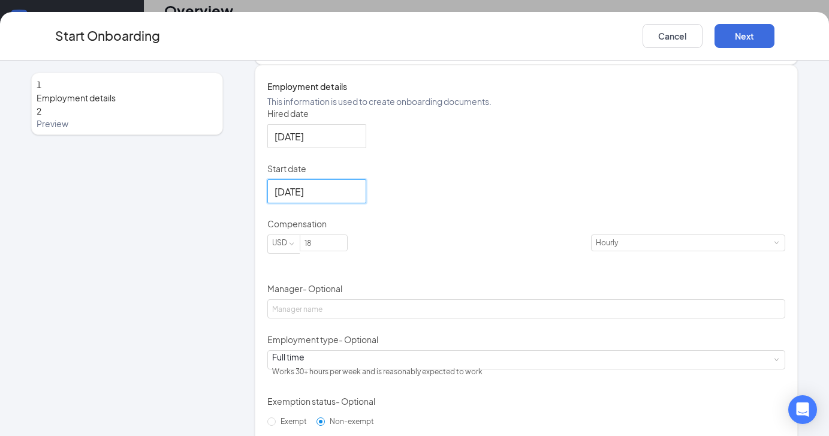
scroll to position [195, 0]
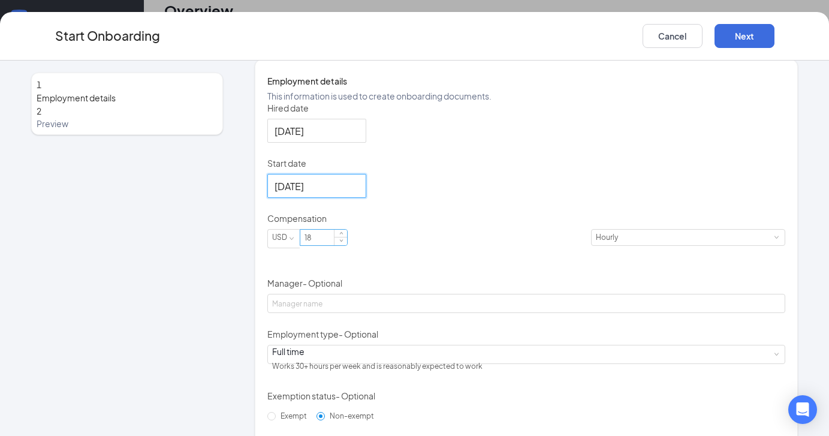
click at [347, 245] on input "18" at bounding box center [323, 238] width 47 height 16
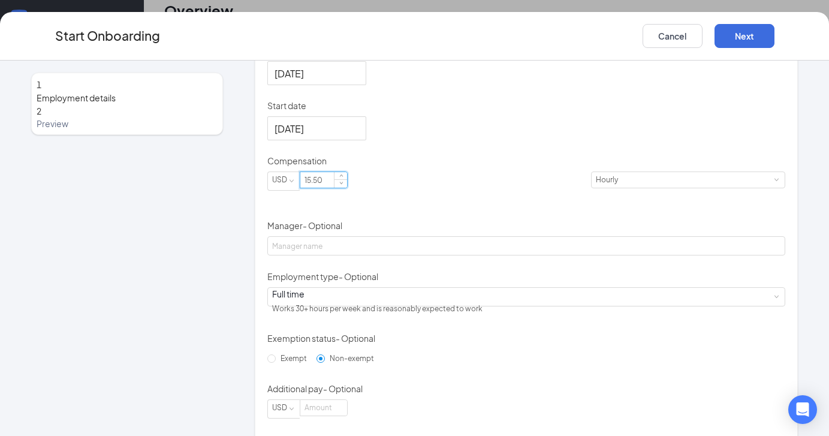
scroll to position [259, 0]
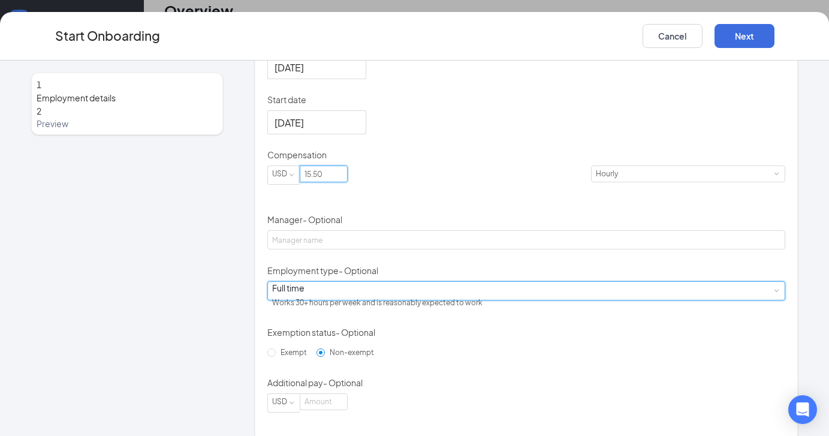
type input "15.5"
click at [339, 300] on div "Full time Works 30+ hours per week and is reasonably expected to work" at bounding box center [526, 291] width 509 height 18
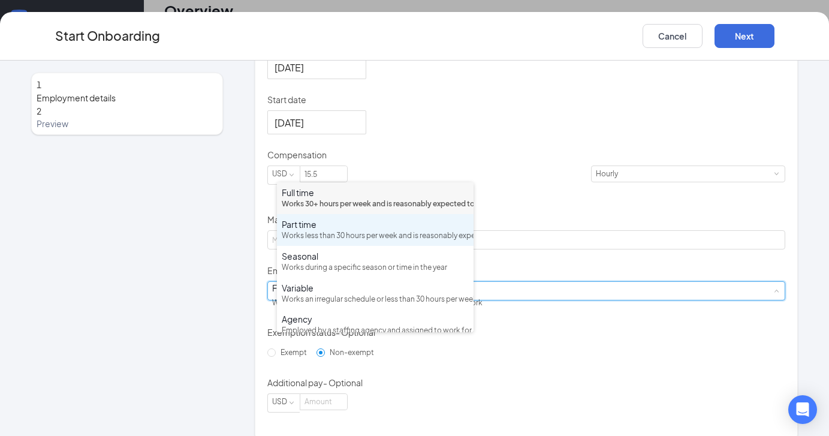
click at [353, 242] on div "Works less than 30 hours per week and is reasonably expected to work" at bounding box center [375, 235] width 187 height 11
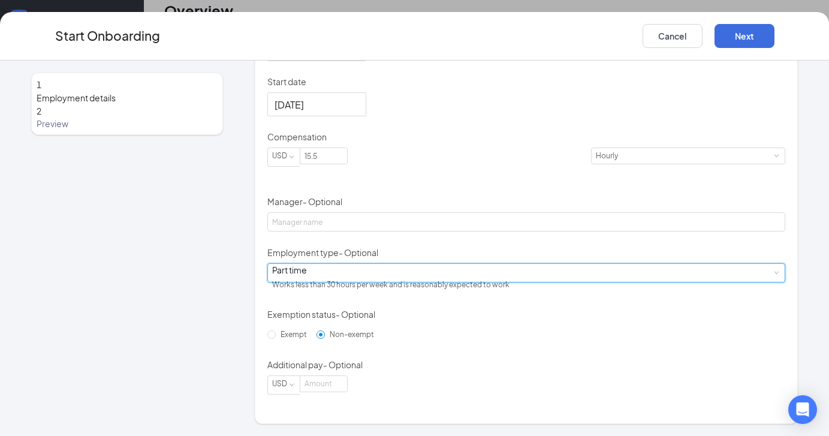
scroll to position [336, 0]
click at [742, 36] on button "Next" at bounding box center [745, 36] width 60 height 24
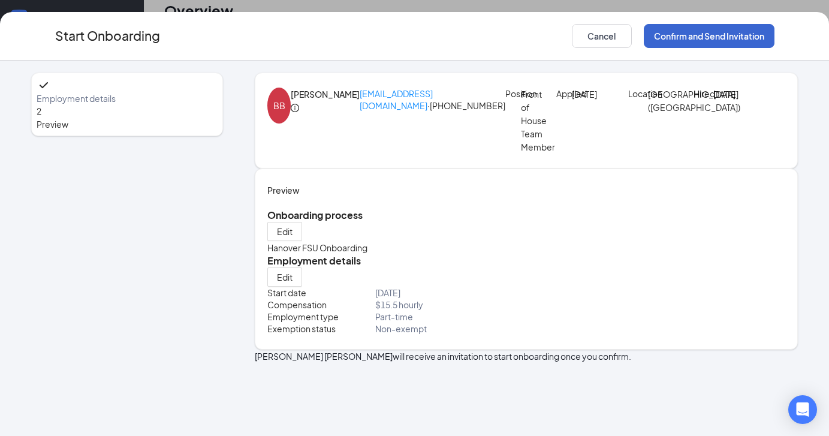
scroll to position [0, 0]
click at [741, 41] on button "Confirm and Send Invitation" at bounding box center [709, 36] width 131 height 24
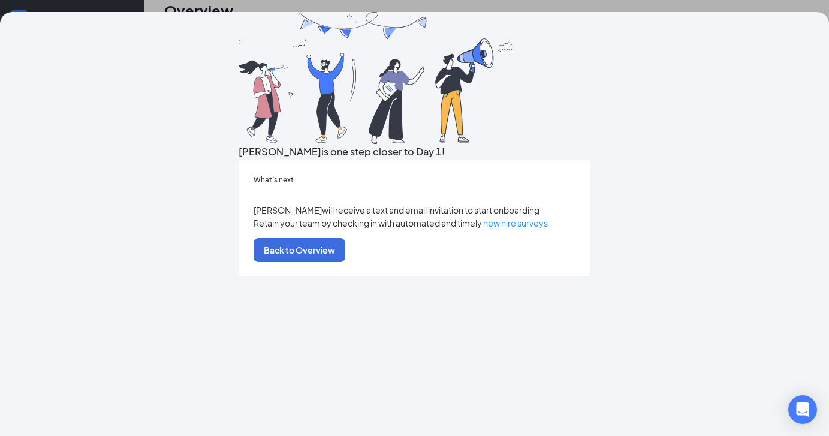
scroll to position [40, 0]
click at [345, 262] on button "Back to Overview" at bounding box center [300, 250] width 92 height 24
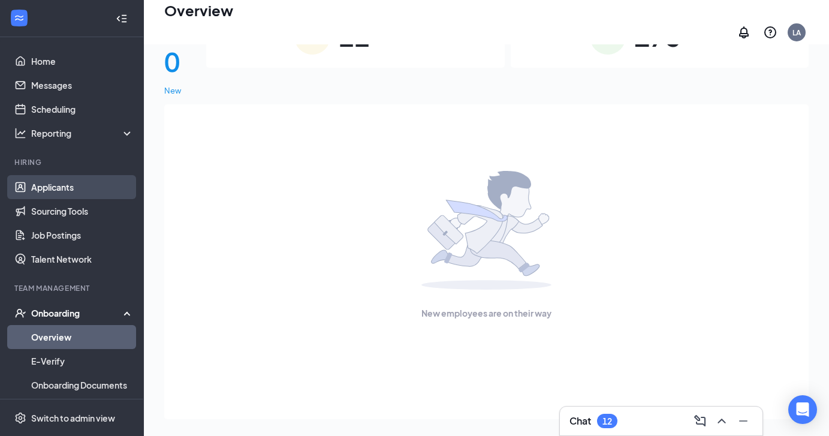
click at [46, 182] on link "Applicants" at bounding box center [82, 187] width 103 height 24
